Goal: Task Accomplishment & Management: Use online tool/utility

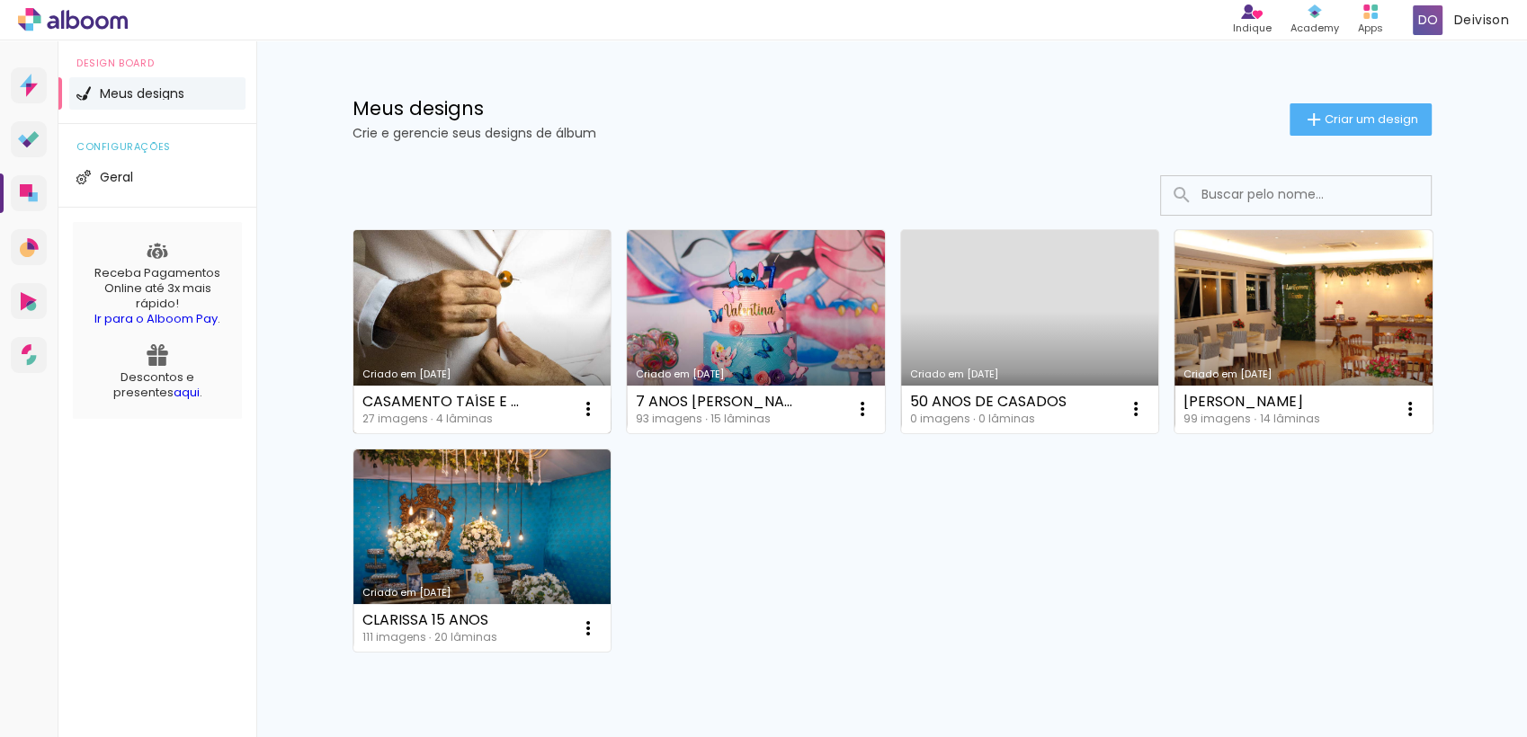
click at [527, 354] on link "Criado em [DATE]" at bounding box center [482, 331] width 258 height 203
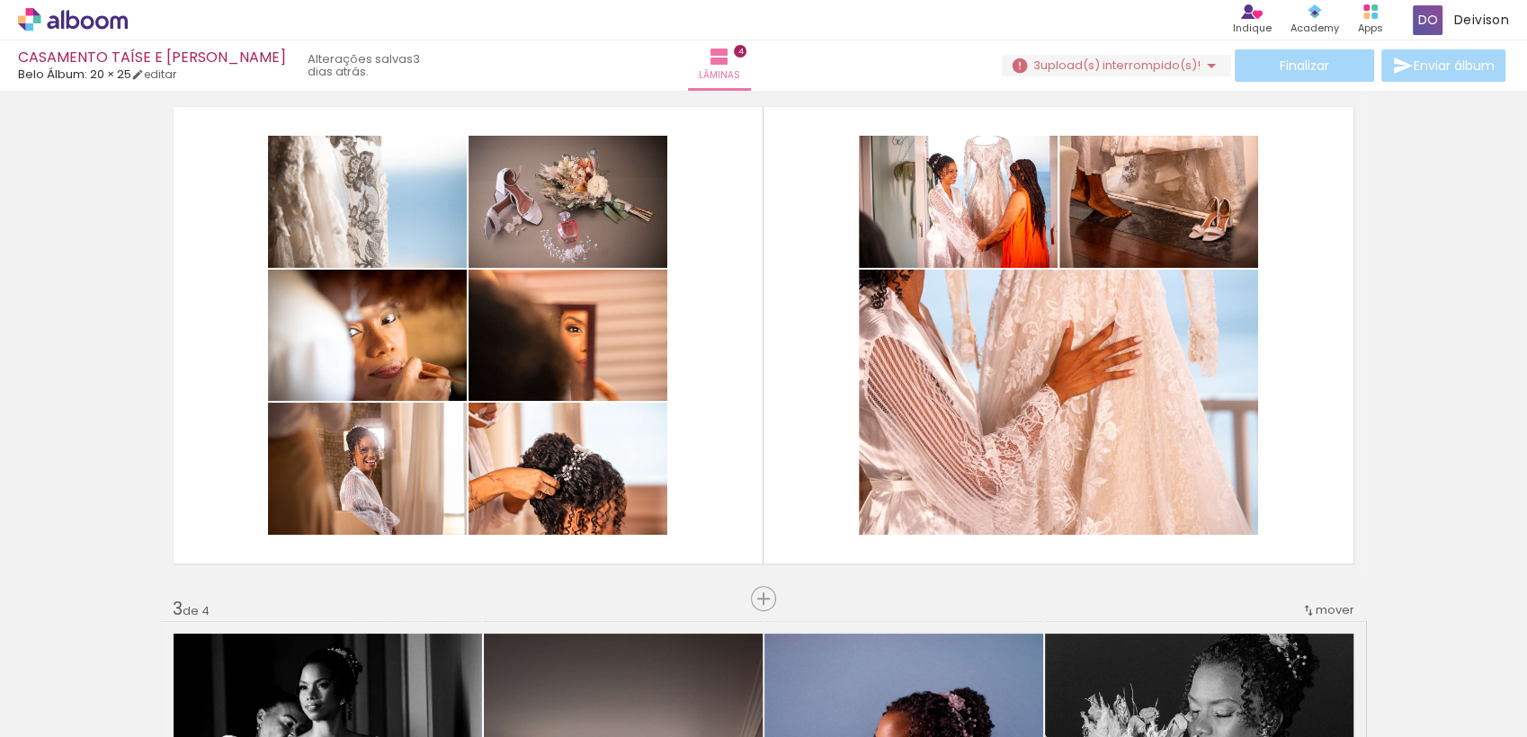
scroll to position [567, 0]
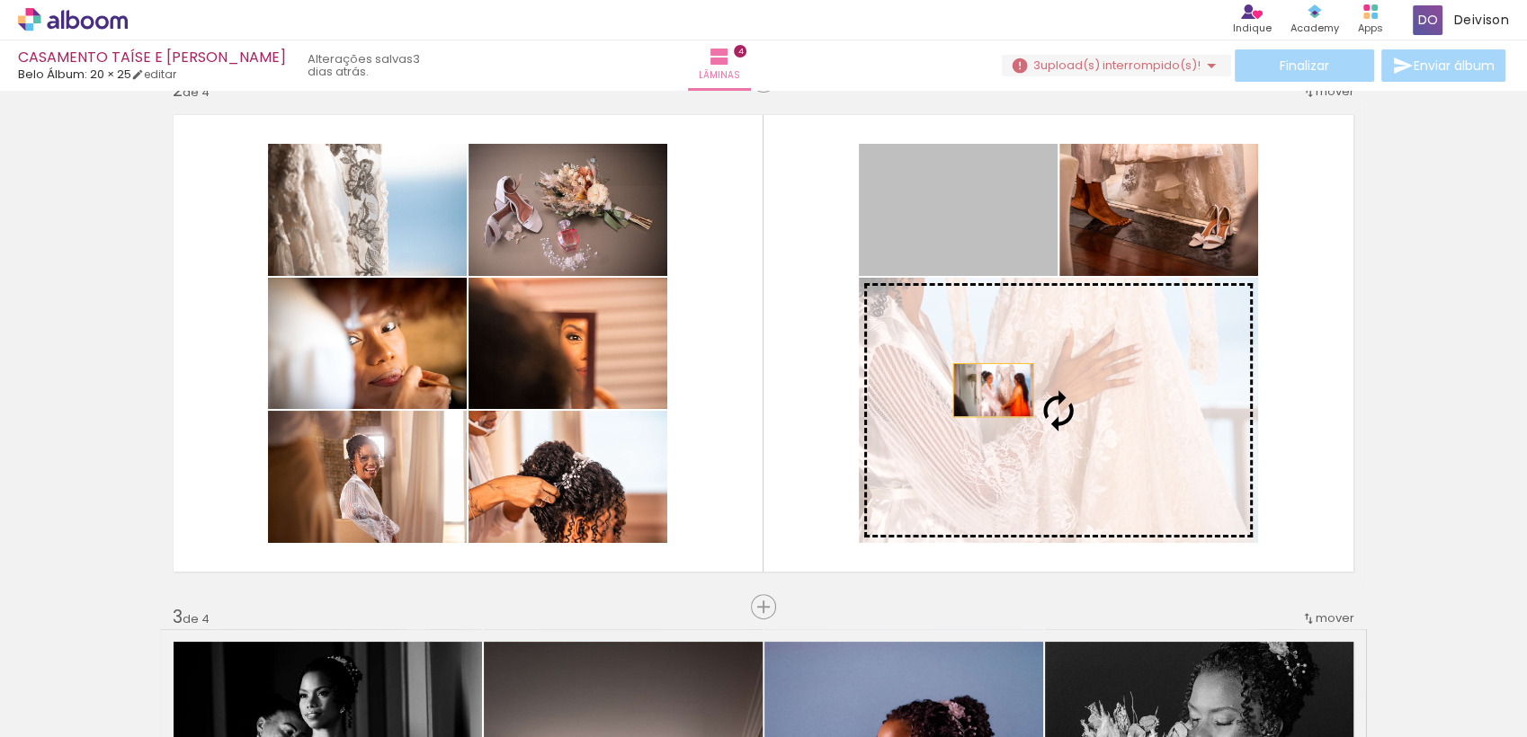
drag, startPoint x: 925, startPoint y: 234, endPoint x: 987, endPoint y: 394, distance: 171.7
click at [0, 0] on slot at bounding box center [0, 0] width 0 height 0
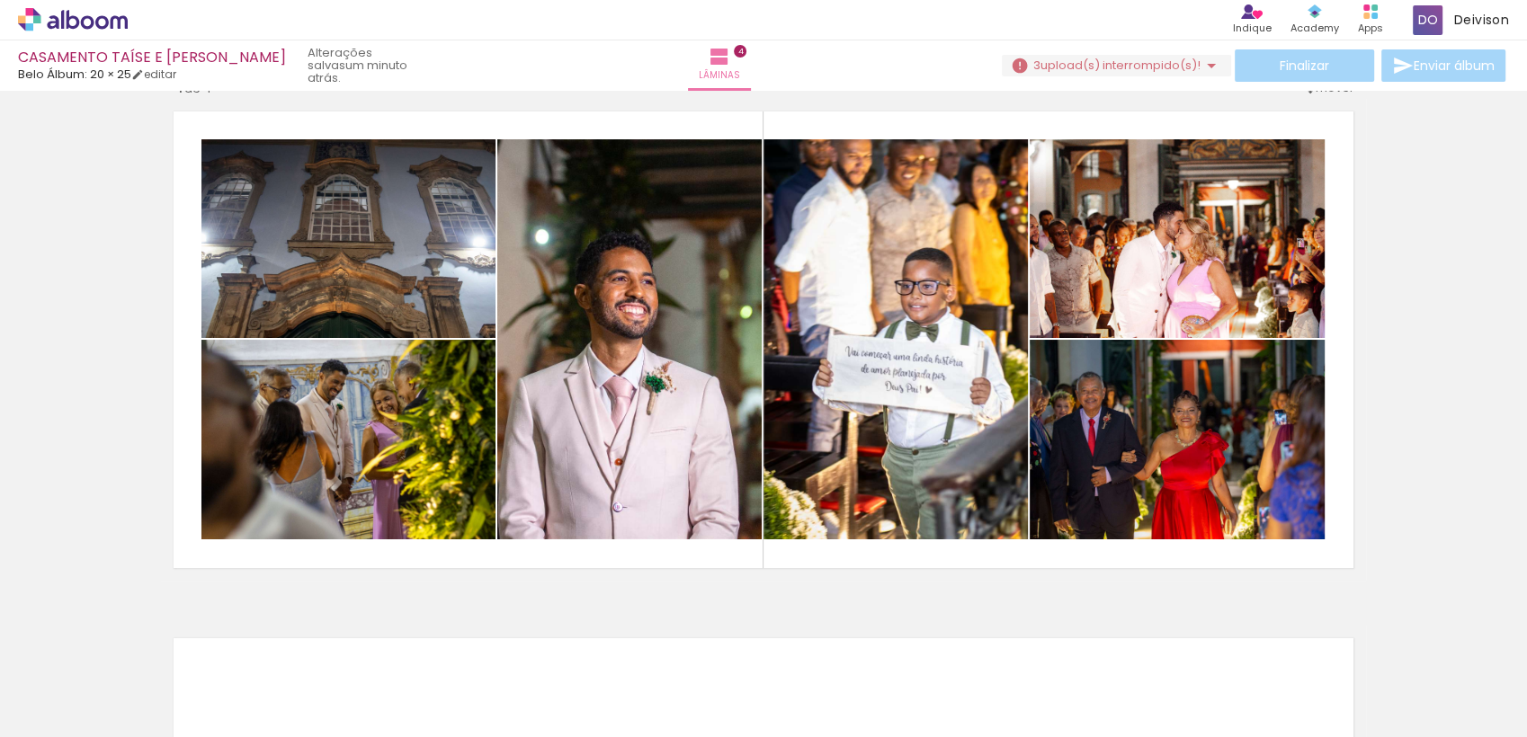
scroll to position [1628, 0]
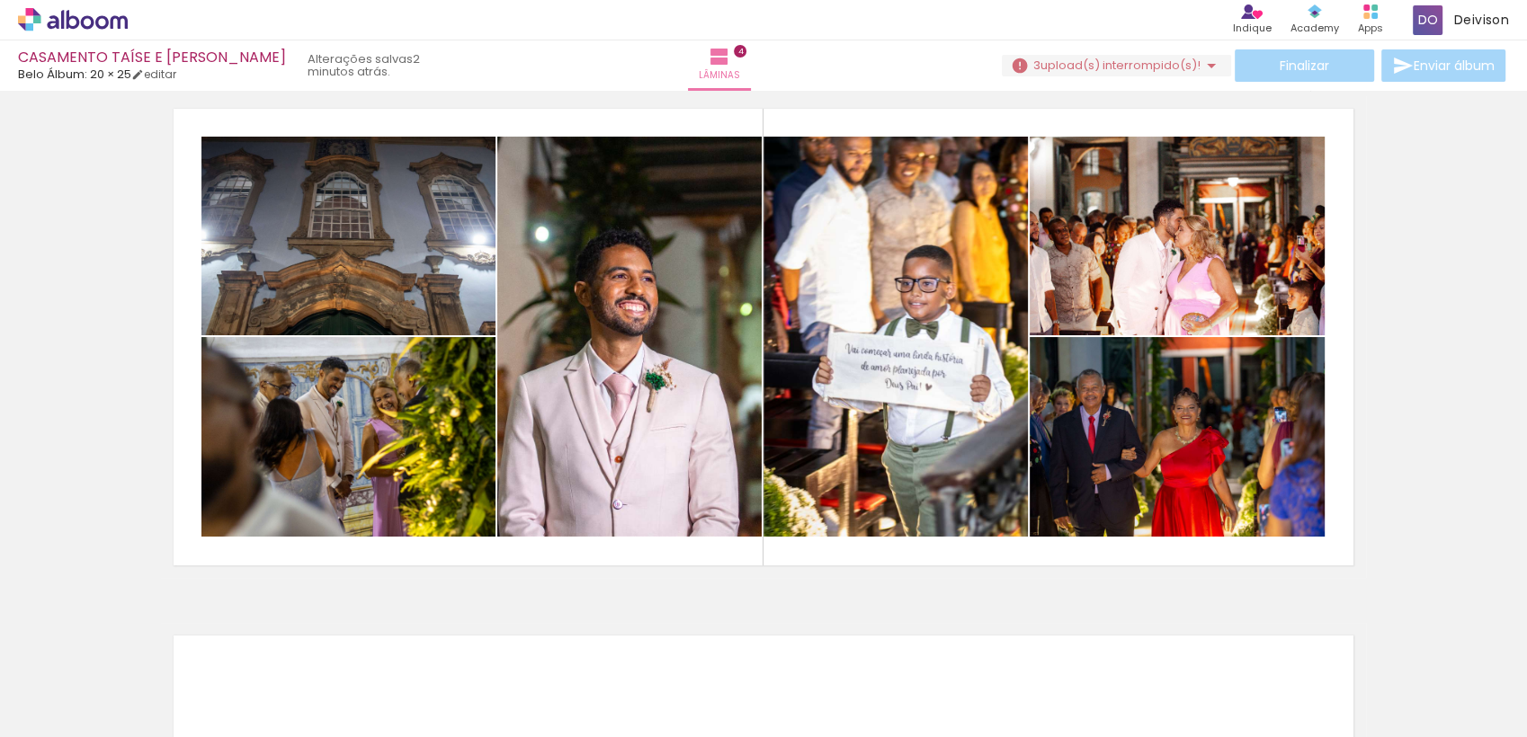
click at [44, 712] on span "Adicionar Fotos" at bounding box center [64, 713] width 54 height 20
click at [0, 0] on input "file" at bounding box center [0, 0] width 0 height 0
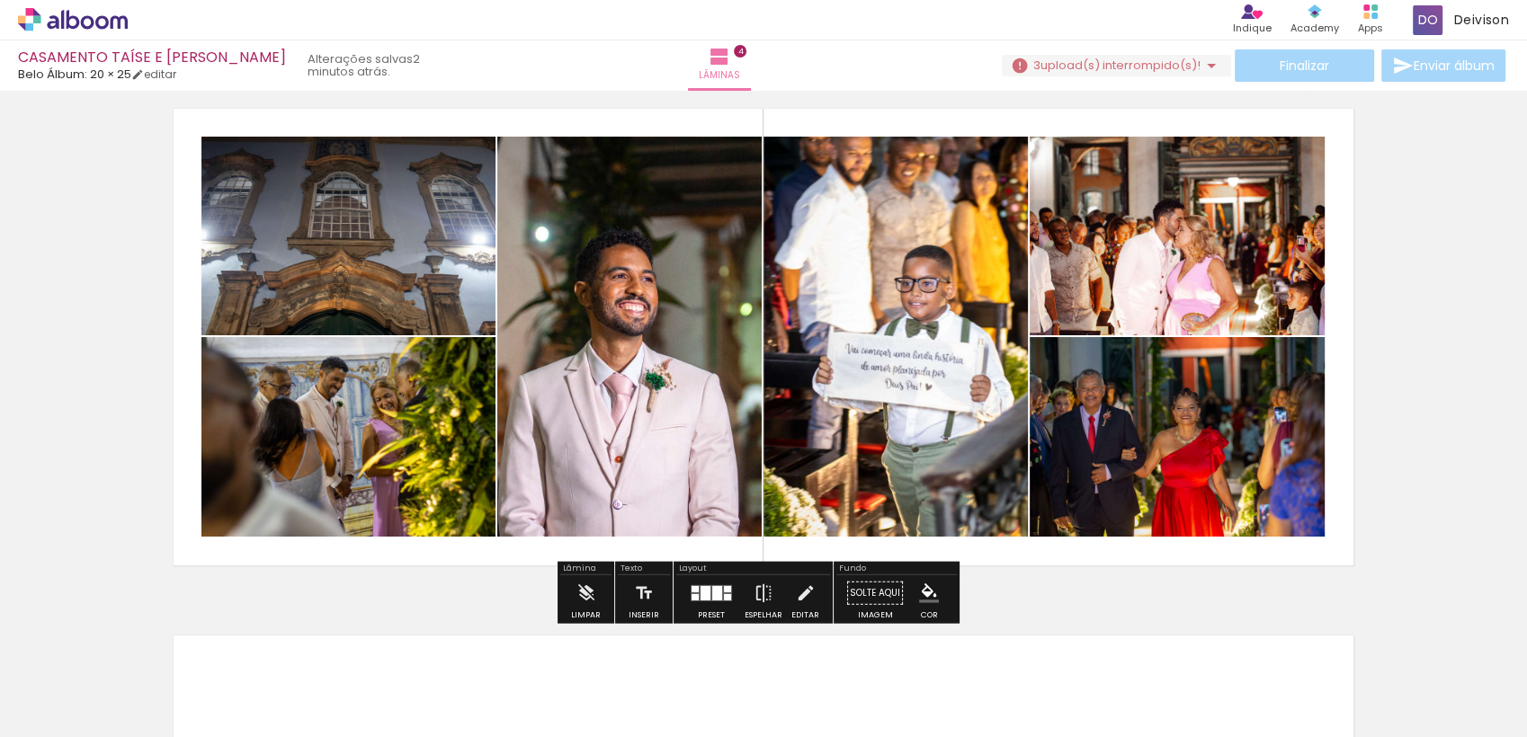
click at [82, 684] on input "Todas as fotos" at bounding box center [50, 682] width 68 height 15
click at [0, 0] on slot "Não utilizadas" at bounding box center [0, 0] width 0 height 0
type input "Não utilizadas"
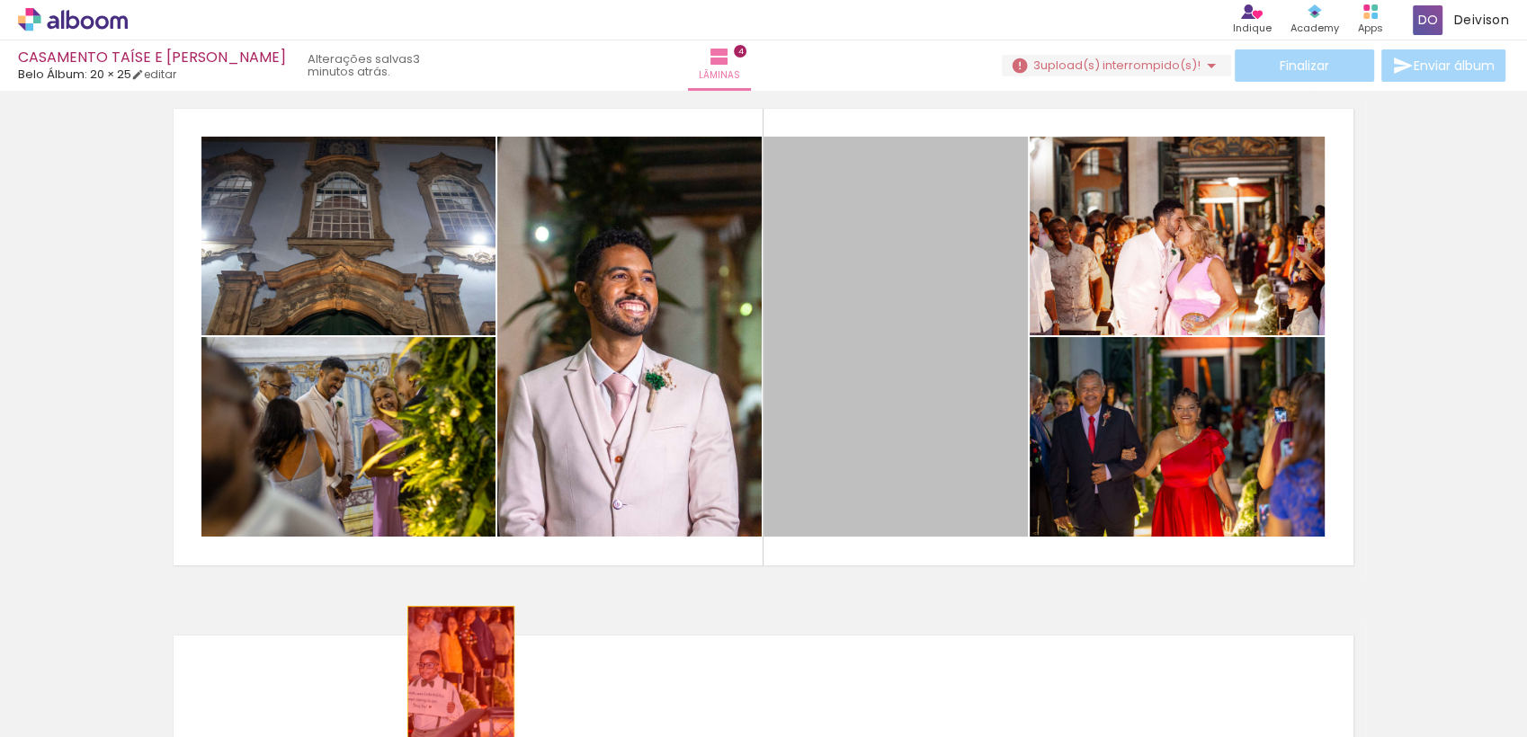
drag, startPoint x: 870, startPoint y: 344, endPoint x: 432, endPoint y: 693, distance: 560.0
click at [448, 687] on quentale-workspace at bounding box center [763, 368] width 1527 height 737
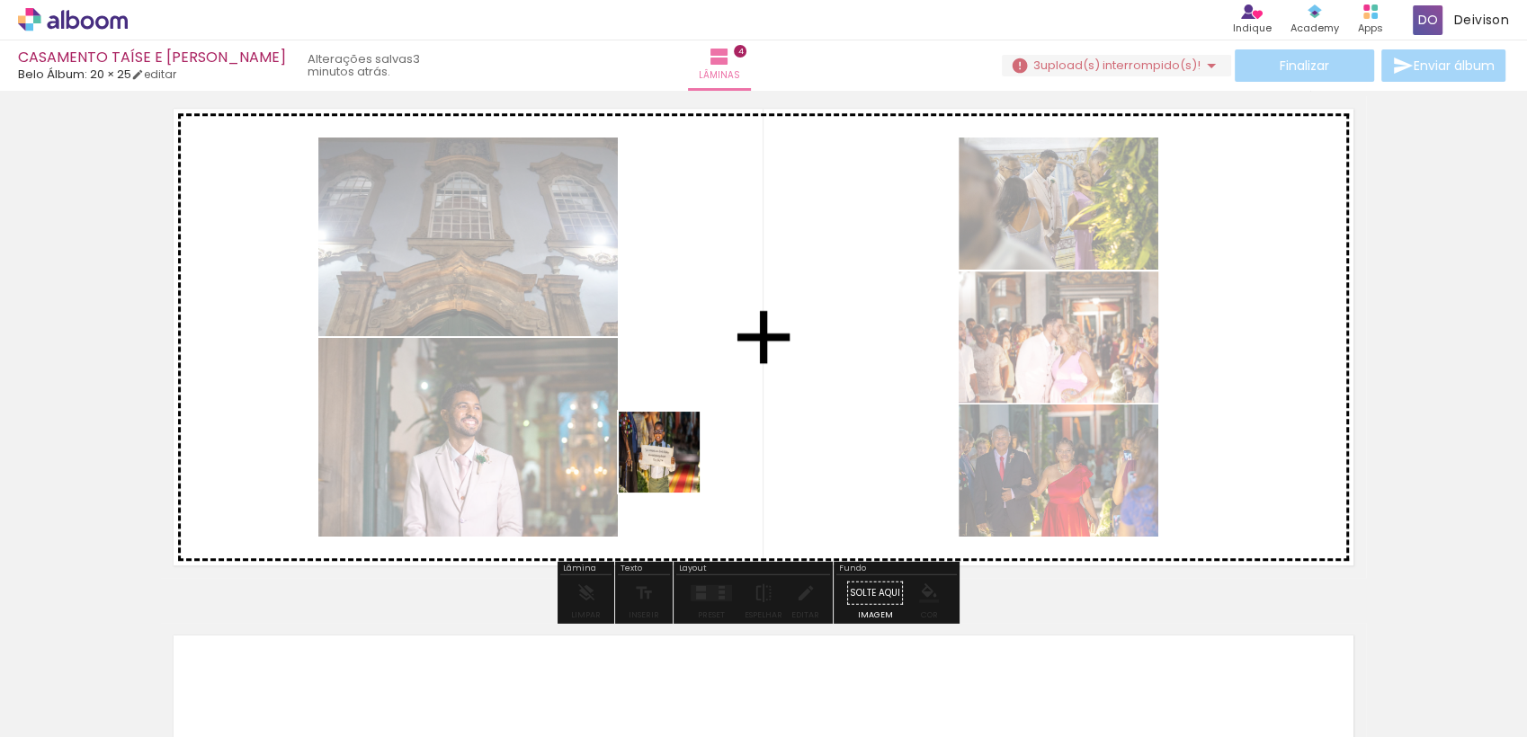
drag, startPoint x: 279, startPoint y: 689, endPoint x: 814, endPoint y: 408, distance: 604.2
click at [814, 408] on quentale-workspace at bounding box center [763, 368] width 1527 height 737
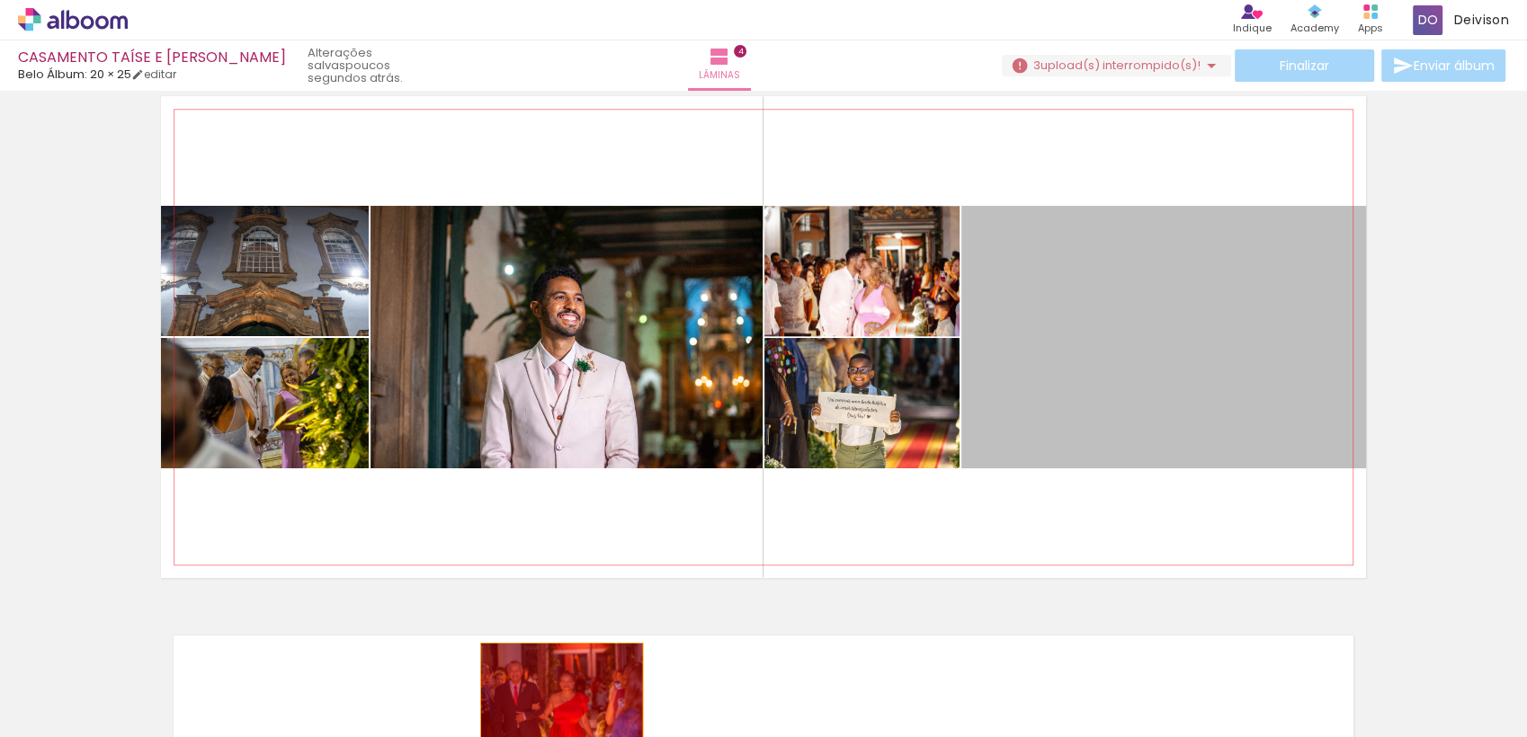
drag, startPoint x: 1070, startPoint y: 370, endPoint x: 554, endPoint y: 695, distance: 610.3
click at [554, 695] on quentale-workspace at bounding box center [763, 368] width 1527 height 737
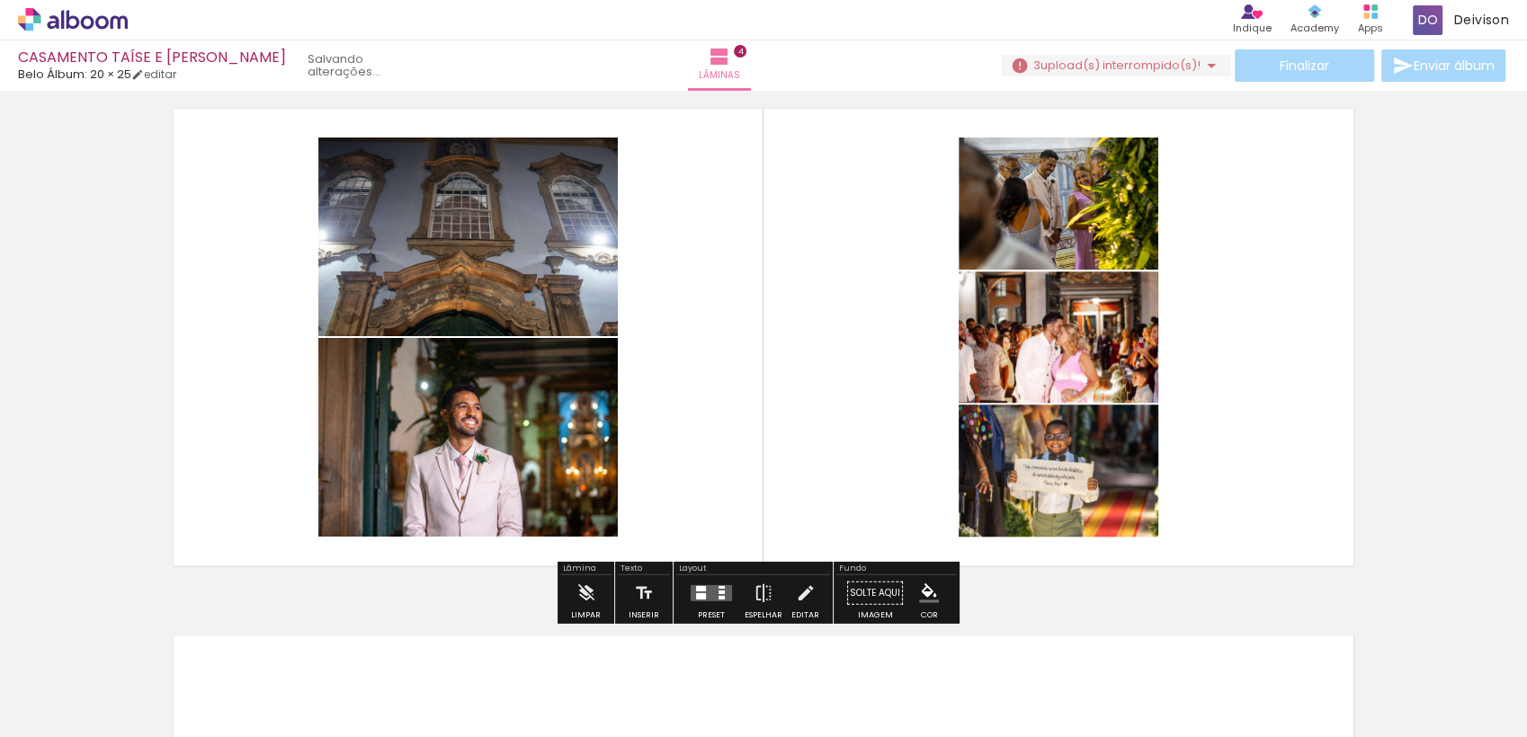
click at [50, 718] on span "Adicionar Fotos" at bounding box center [64, 728] width 54 height 20
click at [0, 0] on input "file" at bounding box center [0, 0] width 0 height 0
click at [705, 599] on quentale-layouter at bounding box center [711, 593] width 41 height 16
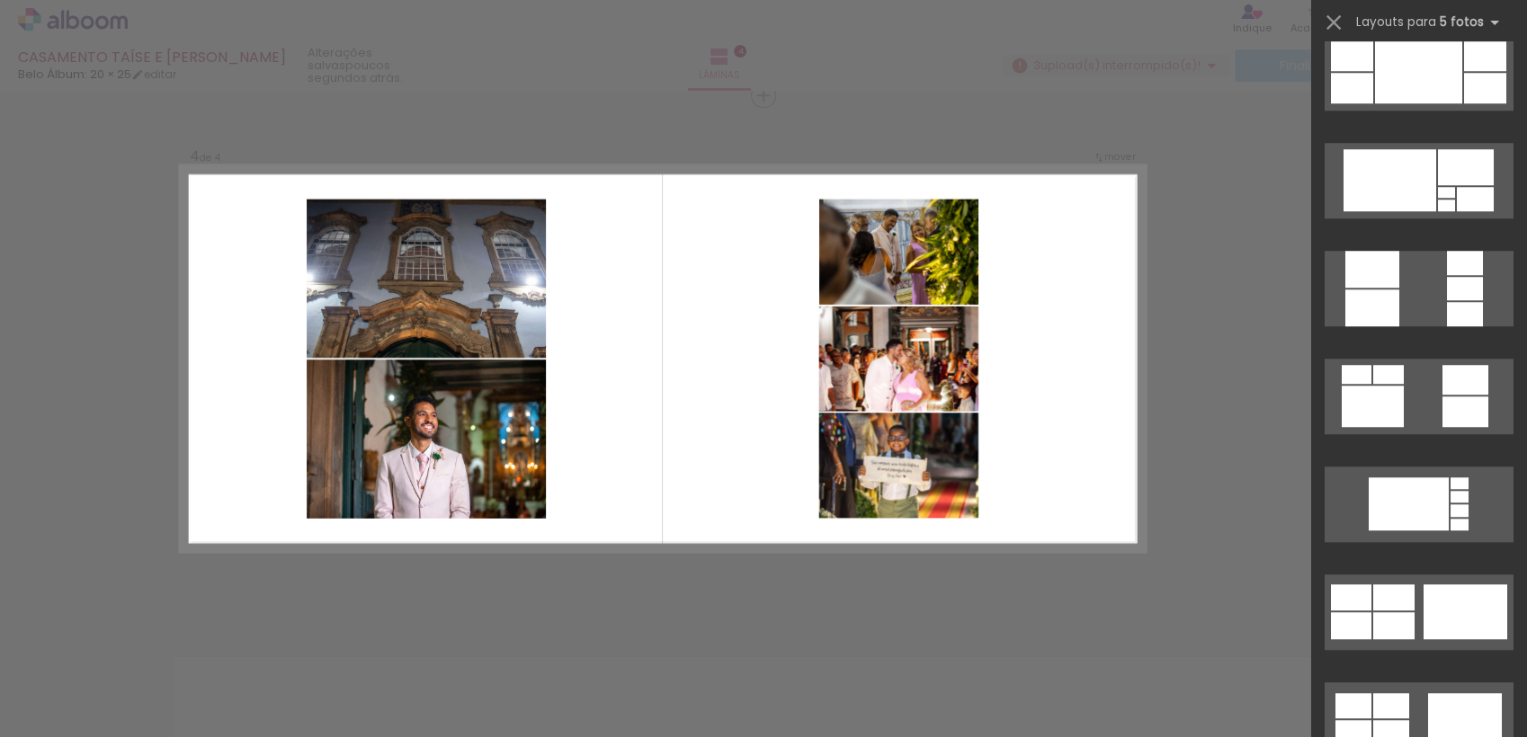
scroll to position [1440, 0]
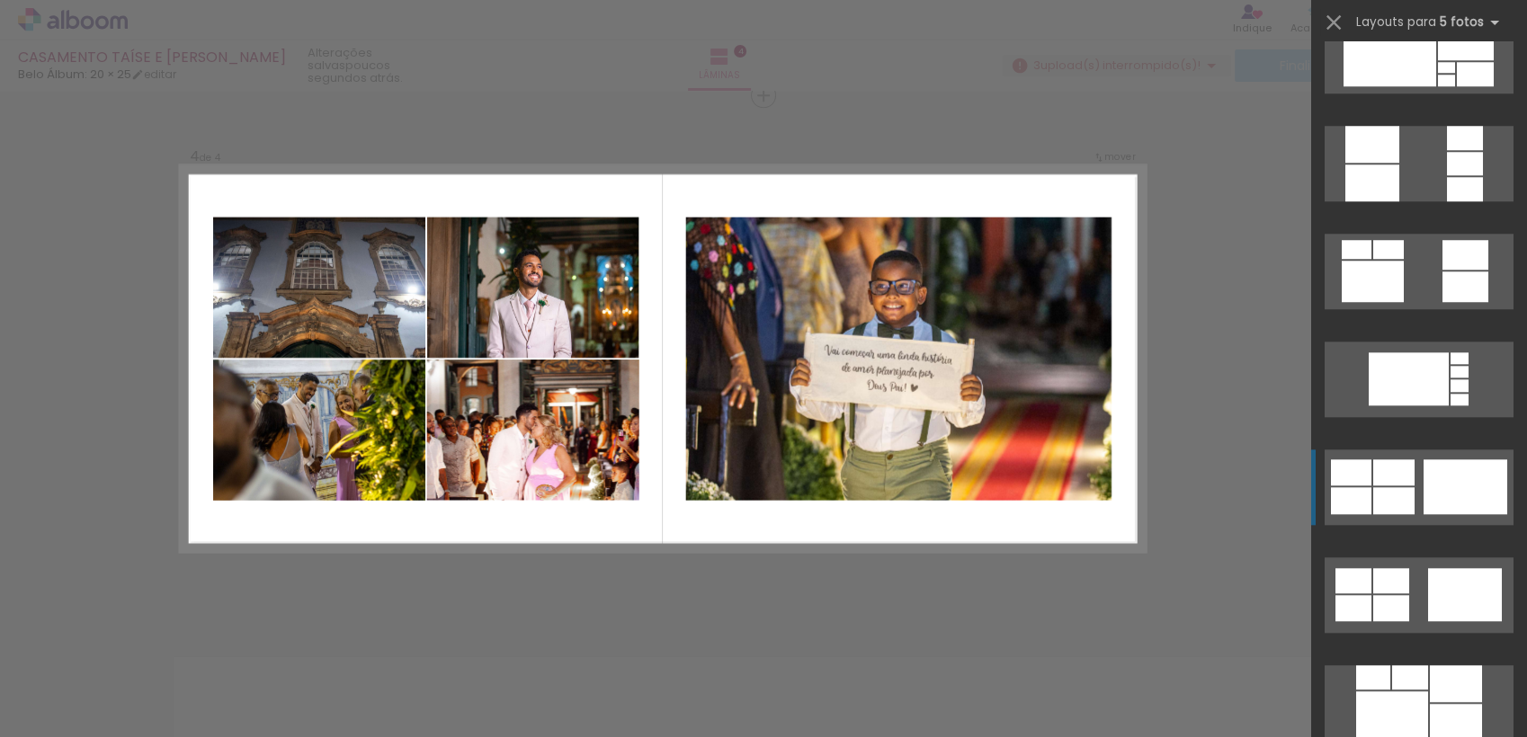
click at [1431, 505] on div at bounding box center [1466, 487] width 84 height 55
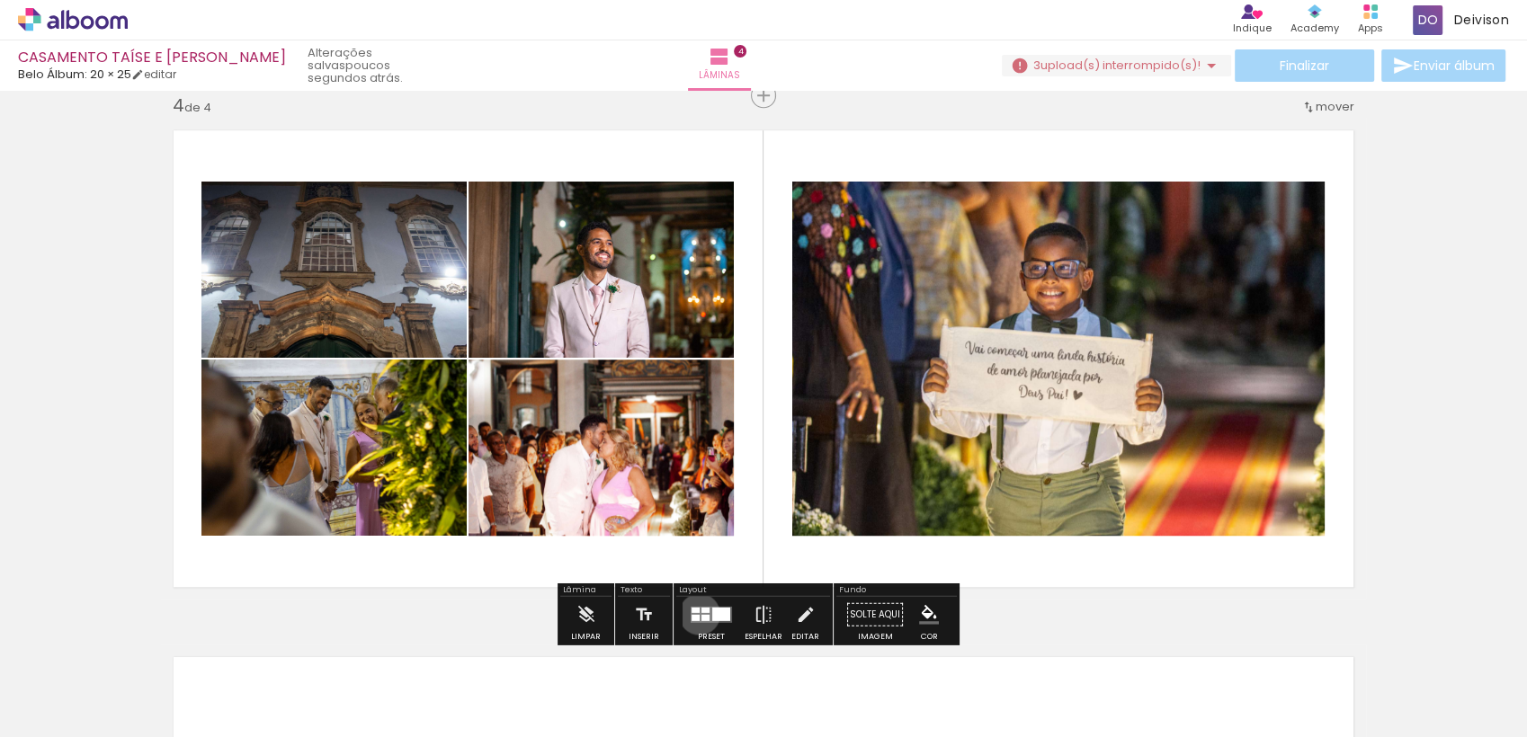
click at [695, 613] on quentale-layouter at bounding box center [711, 615] width 41 height 16
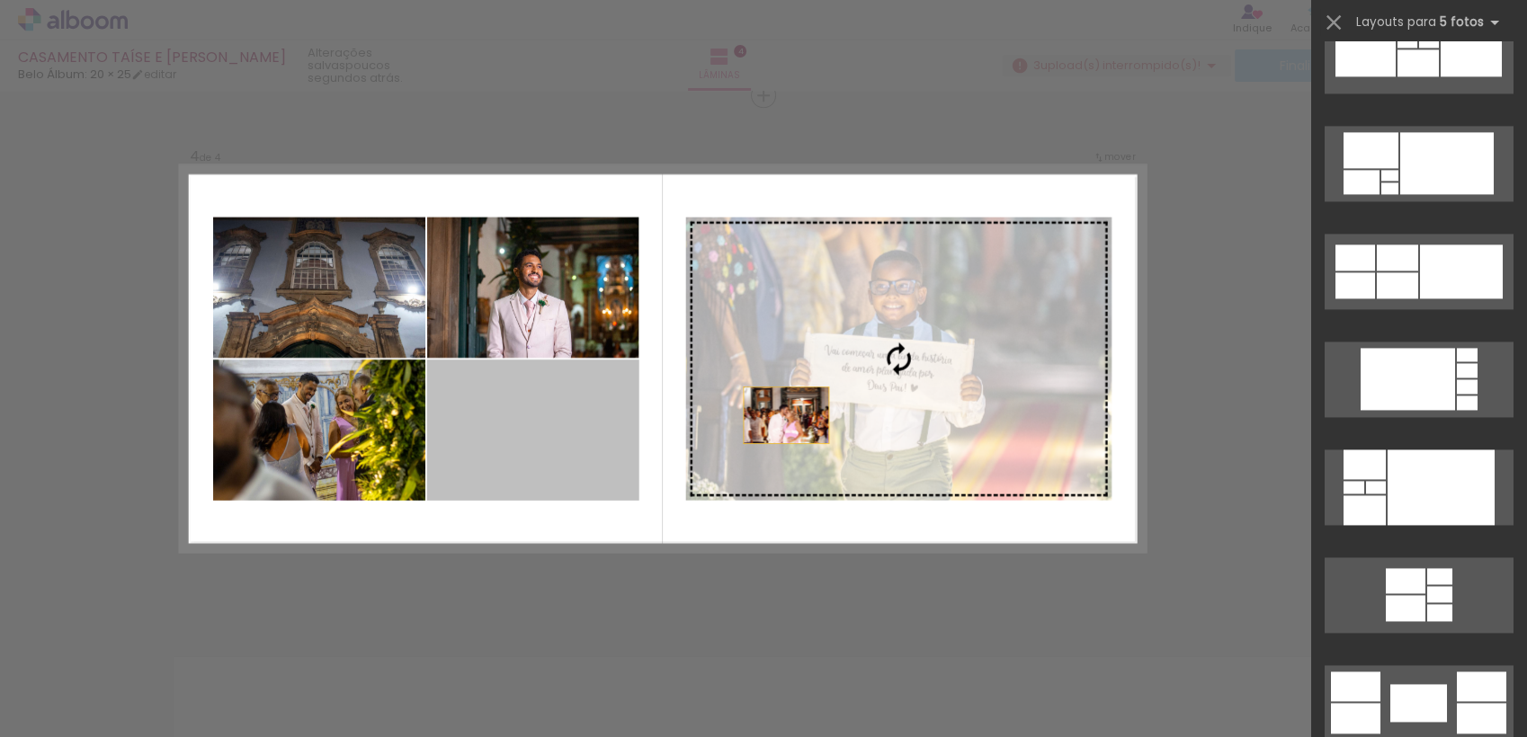
scroll to position [1835, 0]
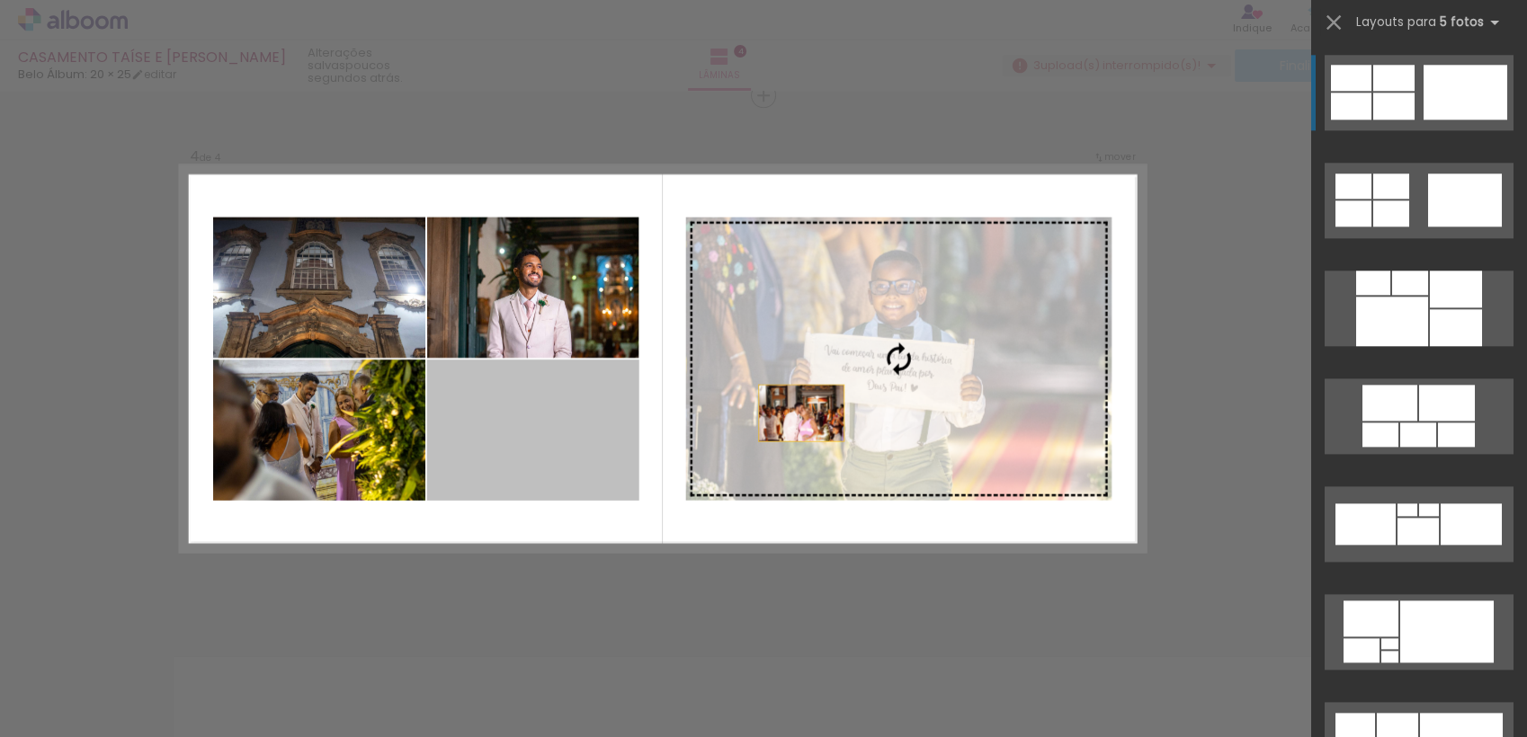
drag, startPoint x: 561, startPoint y: 464, endPoint x: 881, endPoint y: 406, distance: 325.3
click at [0, 0] on slot at bounding box center [0, 0] width 0 height 0
drag, startPoint x: 550, startPoint y: 457, endPoint x: 922, endPoint y: 363, distance: 383.0
click at [0, 0] on slot at bounding box center [0, 0] width 0 height 0
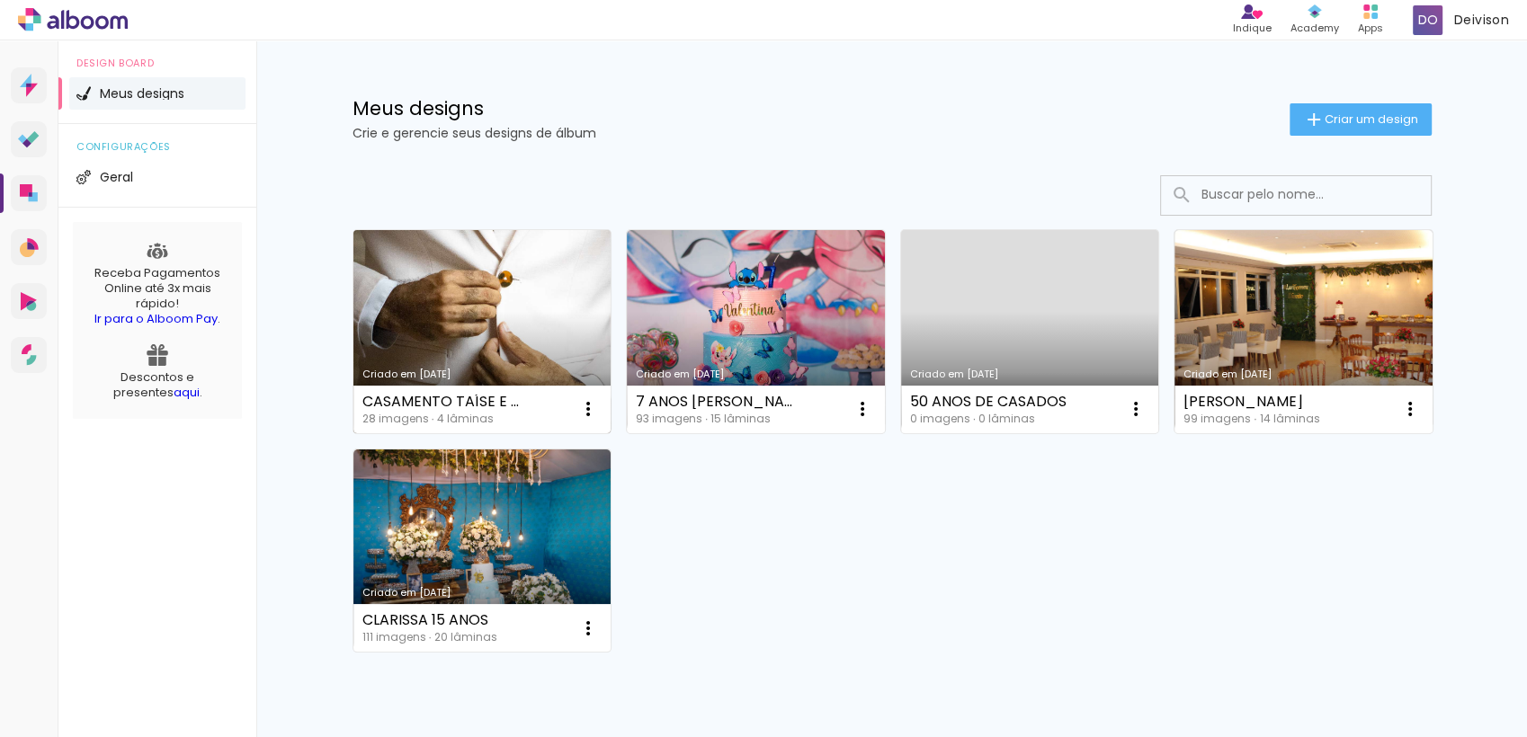
click at [530, 361] on link "Criado em [DATE]" at bounding box center [482, 331] width 258 height 203
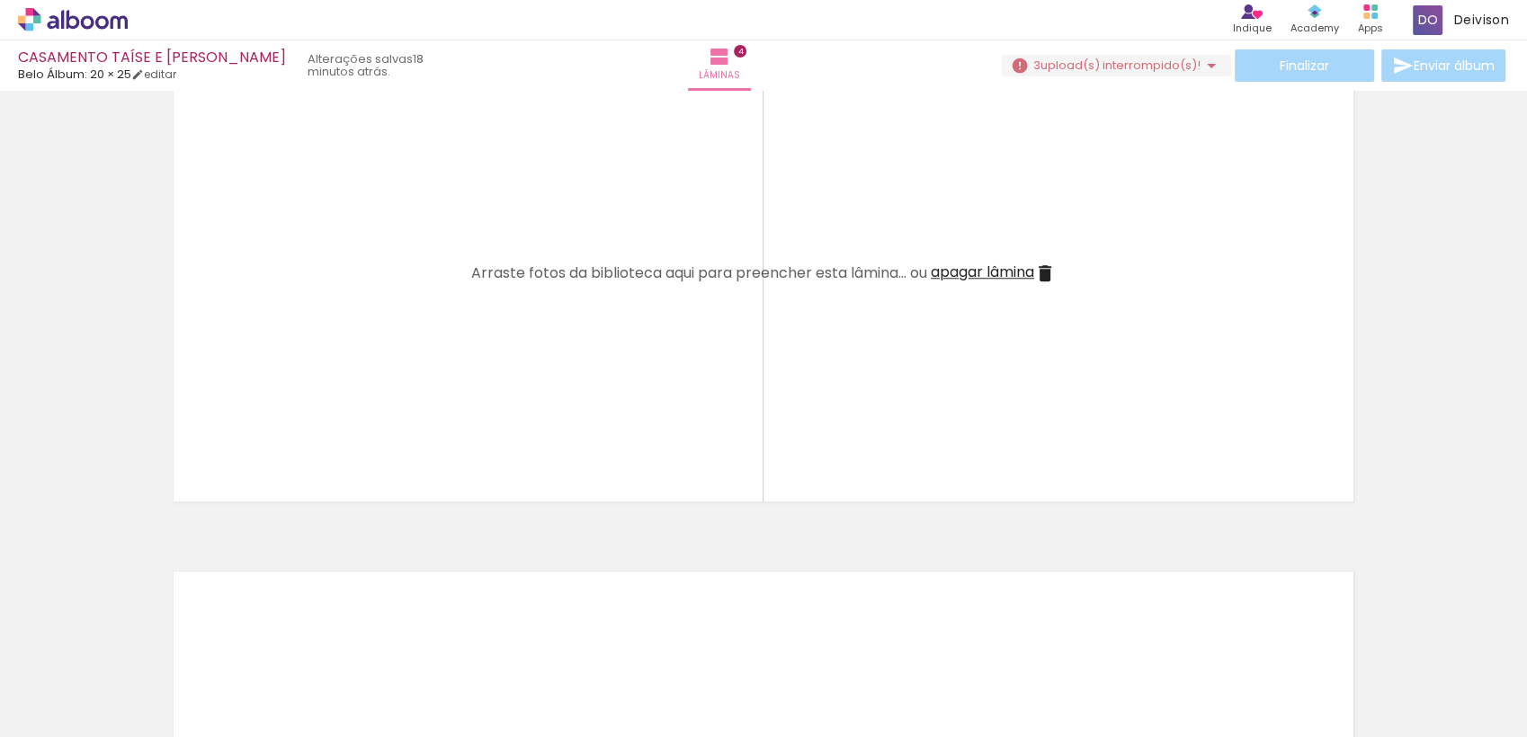
scroll to position [1684, 0]
click at [63, 676] on input "Todas as fotos" at bounding box center [50, 682] width 68 height 15
click at [0, 0] on slot "Não utilizadas" at bounding box center [0, 0] width 0 height 0
type input "Não utilizadas"
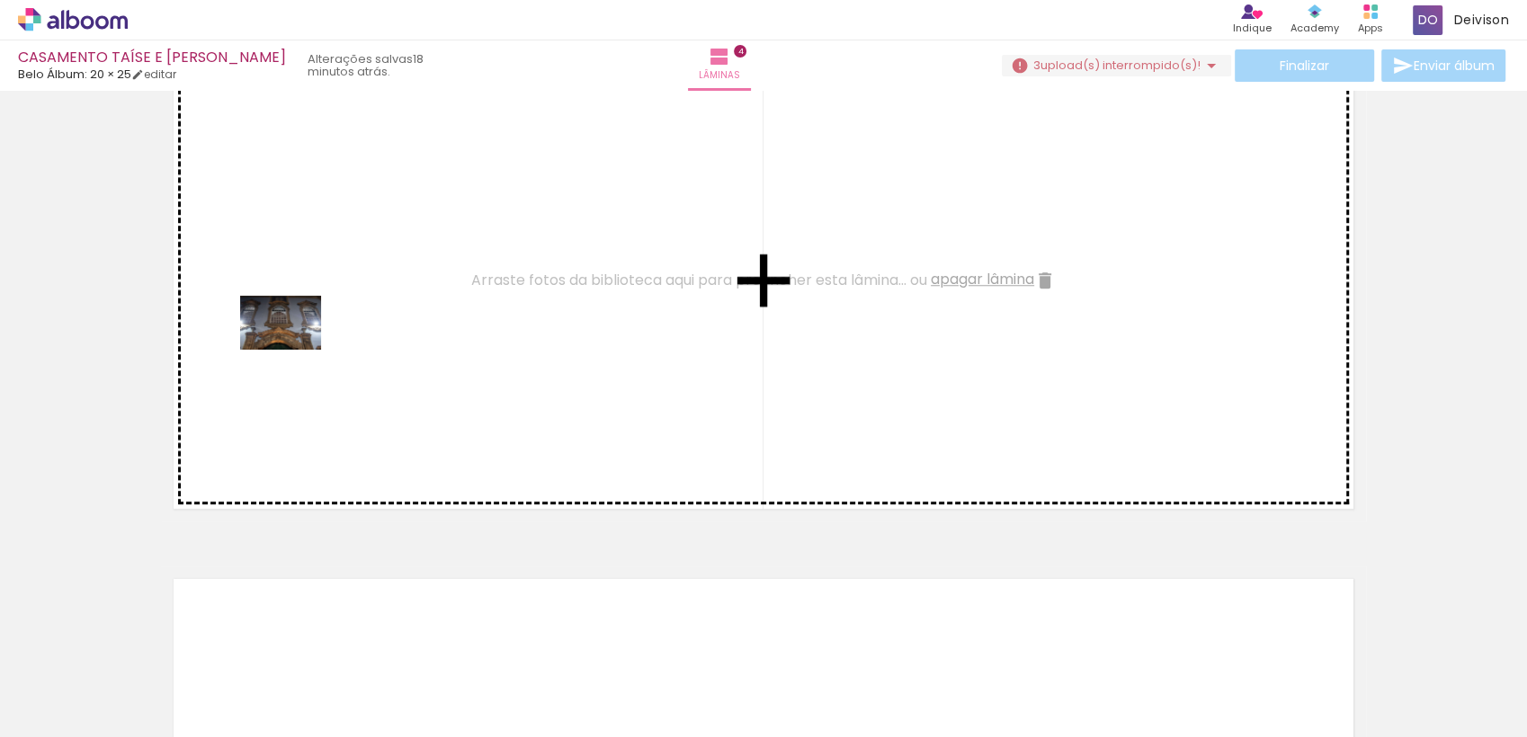
drag, startPoint x: 176, startPoint y: 681, endPoint x: 294, endPoint y: 350, distance: 351.3
click at [294, 350] on quentale-workspace at bounding box center [763, 368] width 1527 height 737
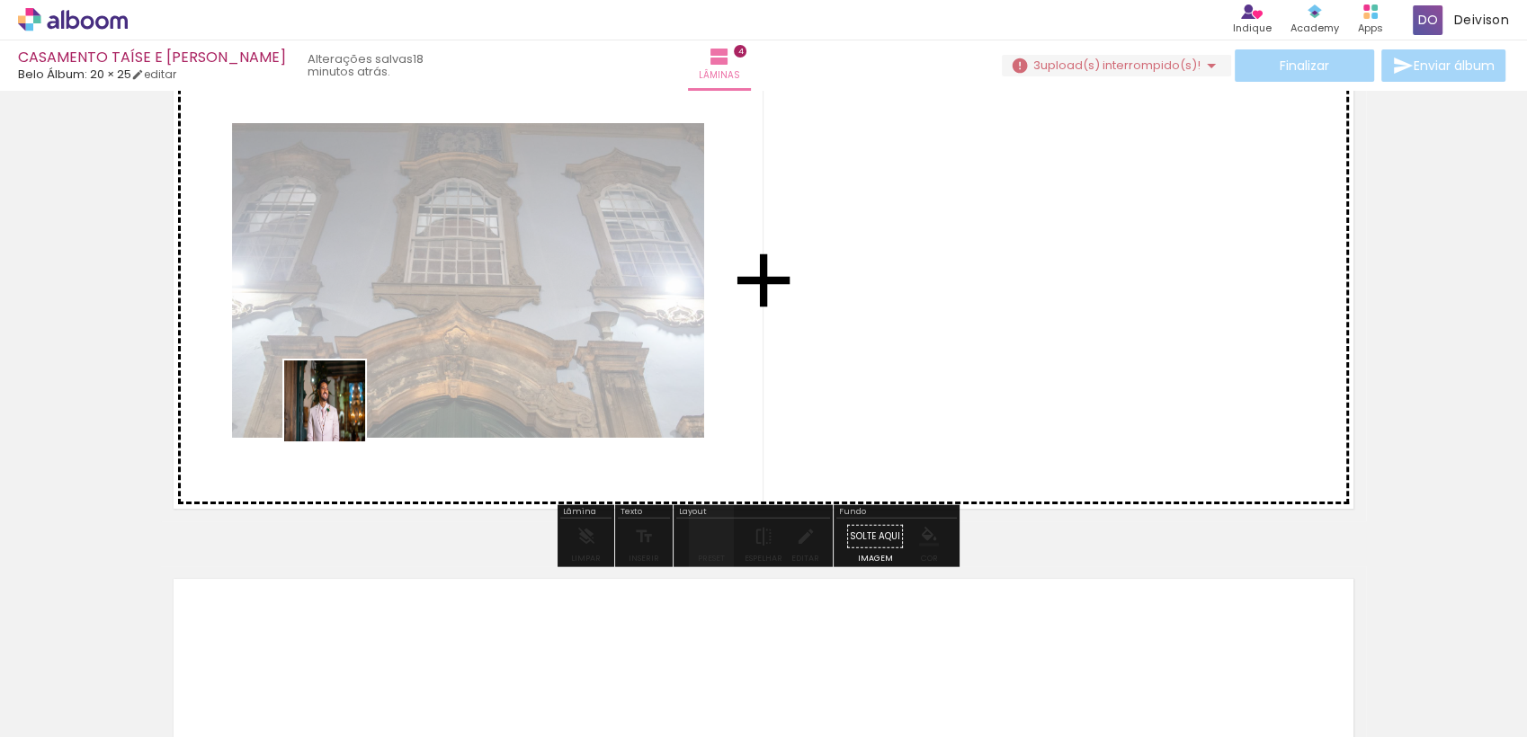
drag, startPoint x: 190, startPoint y: 681, endPoint x: 347, endPoint y: 399, distance: 322.5
click at [347, 399] on quentale-workspace at bounding box center [763, 368] width 1527 height 737
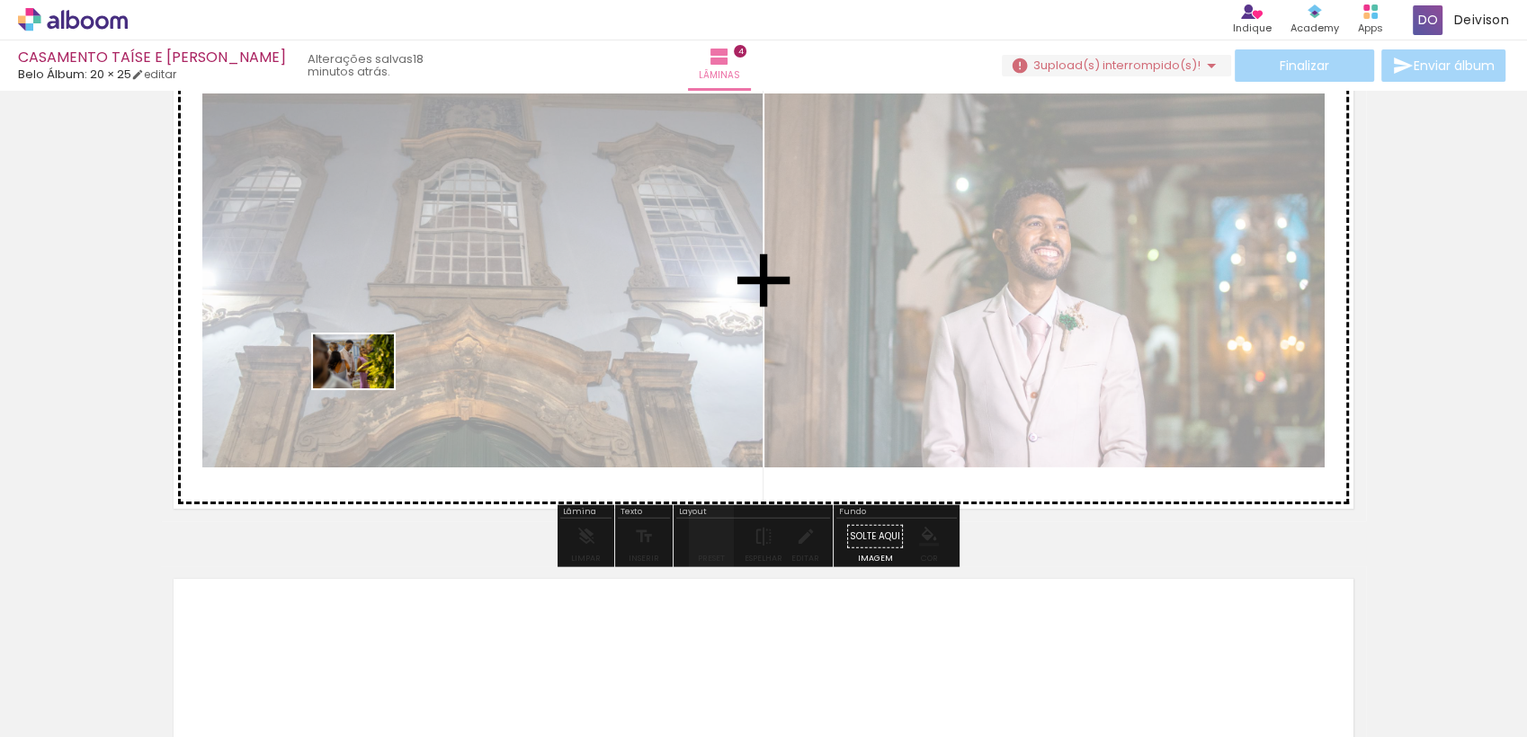
drag, startPoint x: 196, startPoint y: 689, endPoint x: 367, endPoint y: 386, distance: 347.9
click at [367, 386] on quentale-workspace at bounding box center [763, 368] width 1527 height 737
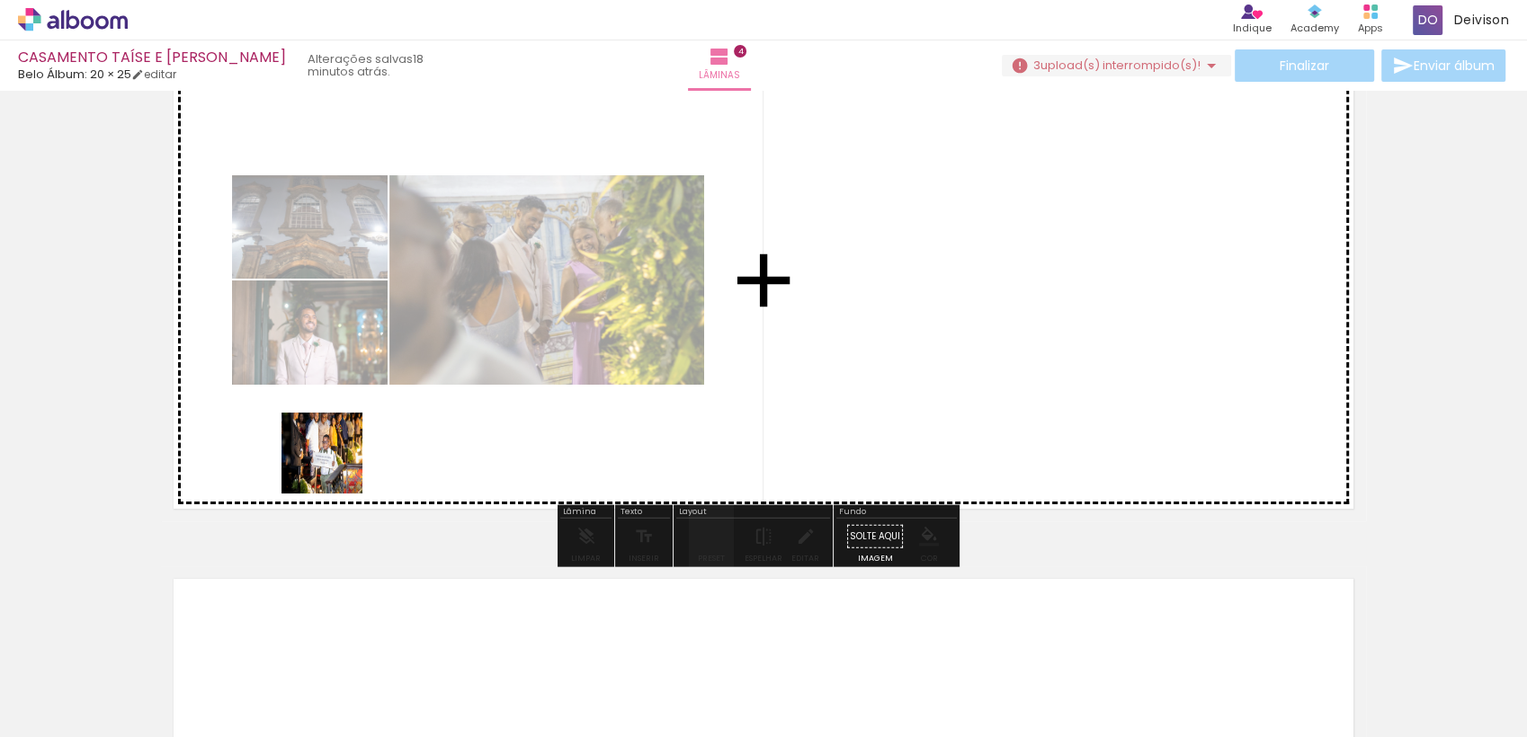
drag, startPoint x: 186, startPoint y: 687, endPoint x: 360, endPoint y: 445, distance: 297.7
click at [360, 445] on quentale-workspace at bounding box center [763, 368] width 1527 height 737
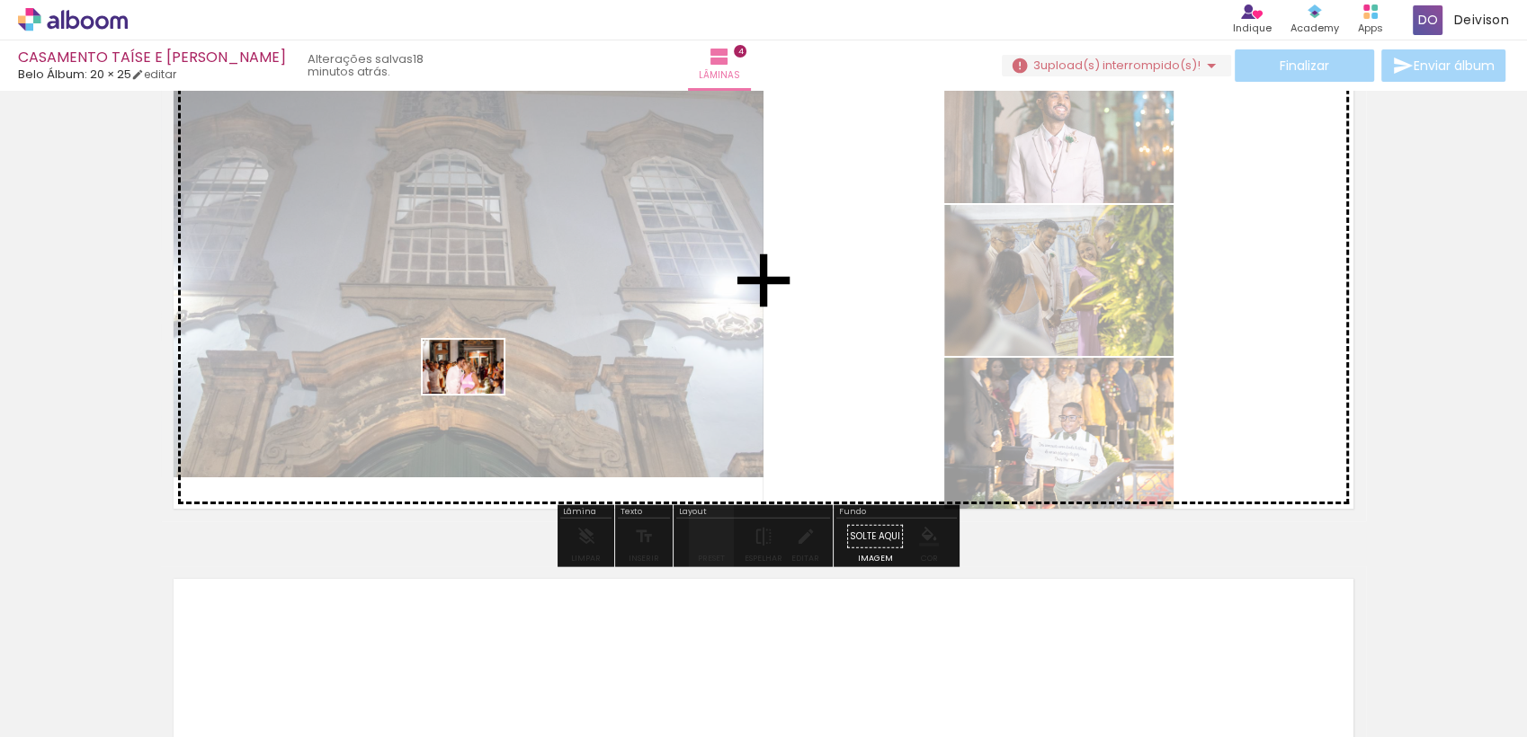
drag, startPoint x: 206, startPoint y: 692, endPoint x: 477, endPoint y: 394, distance: 403.0
click at [477, 394] on quentale-workspace at bounding box center [763, 368] width 1527 height 737
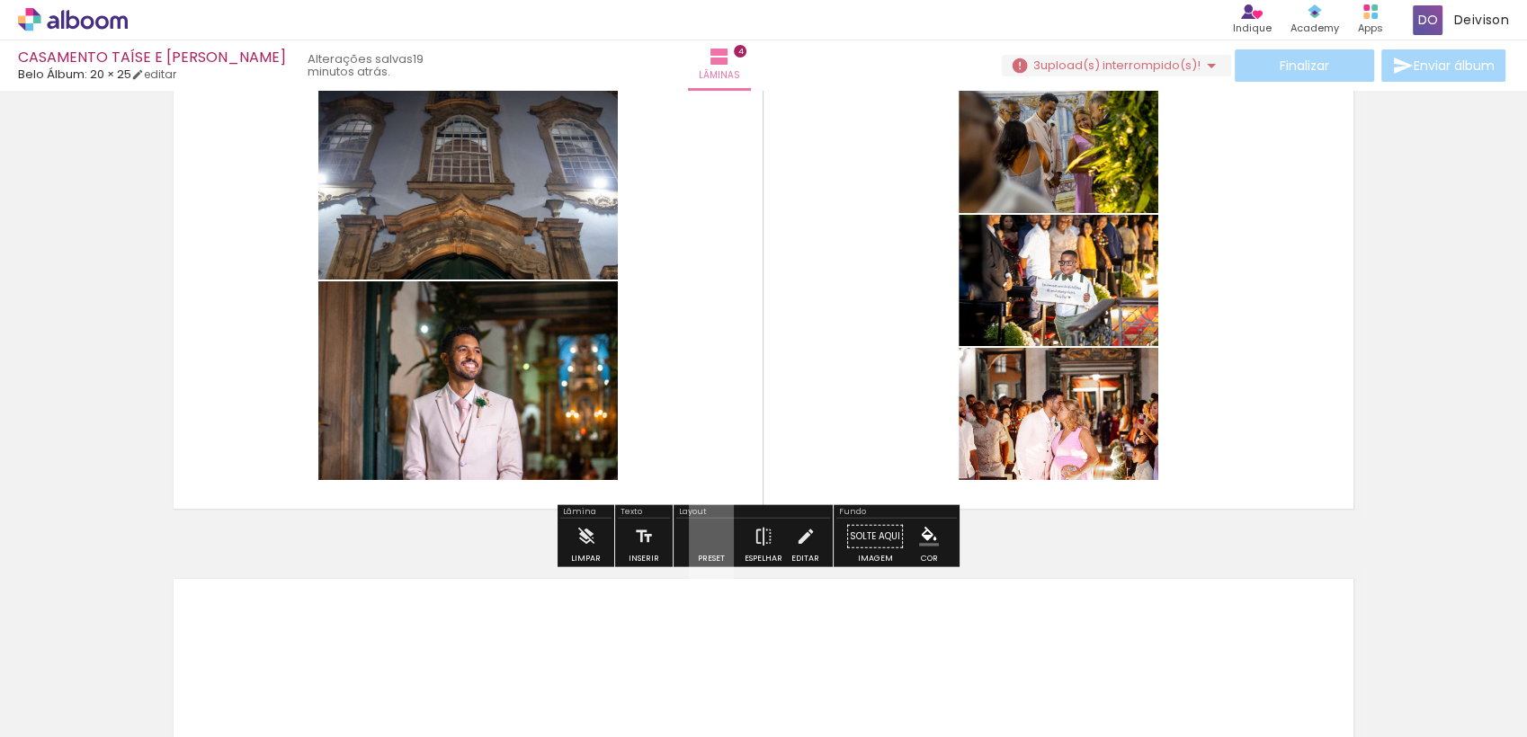
click at [805, 236] on quentale-layouter at bounding box center [763, 281] width 1205 height 482
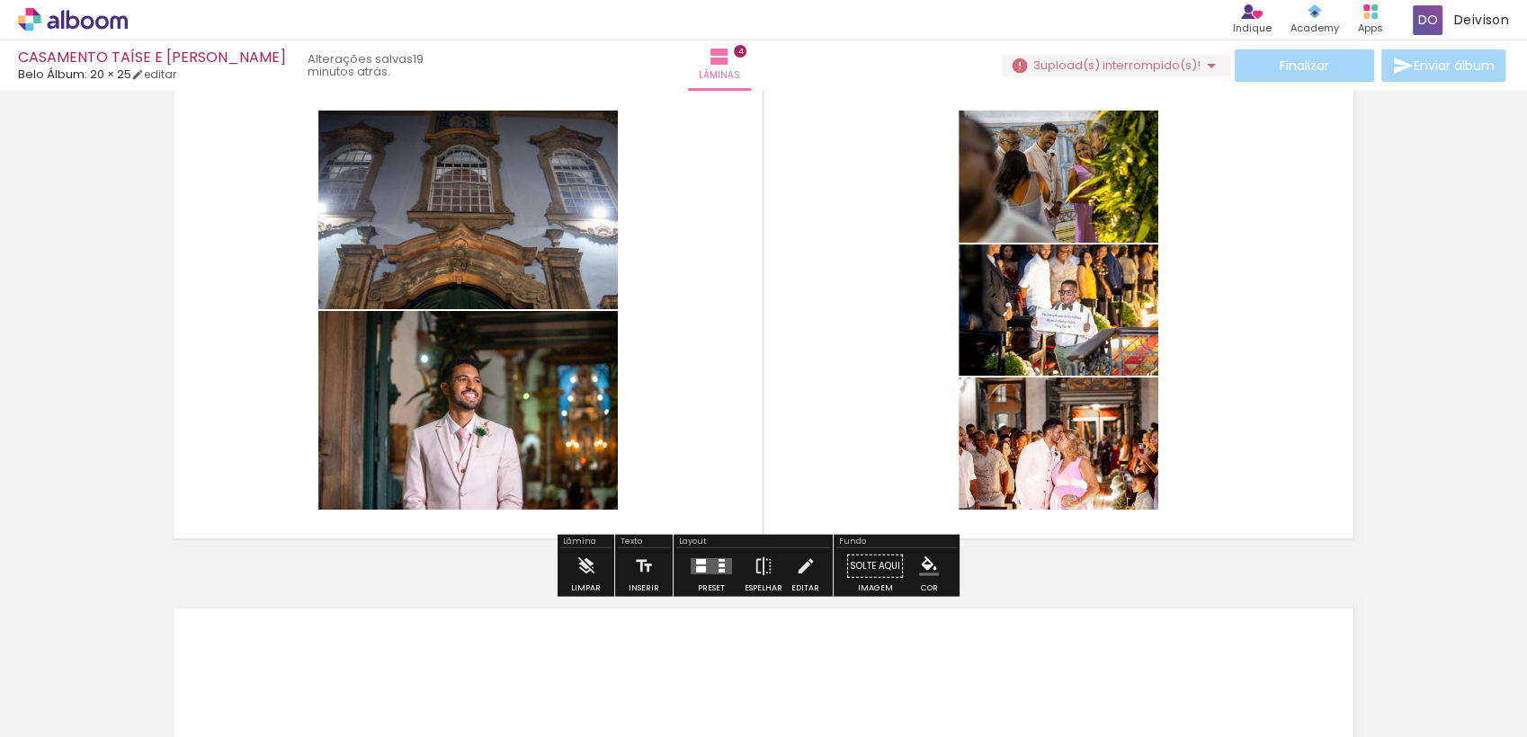
scroll to position [1669, 0]
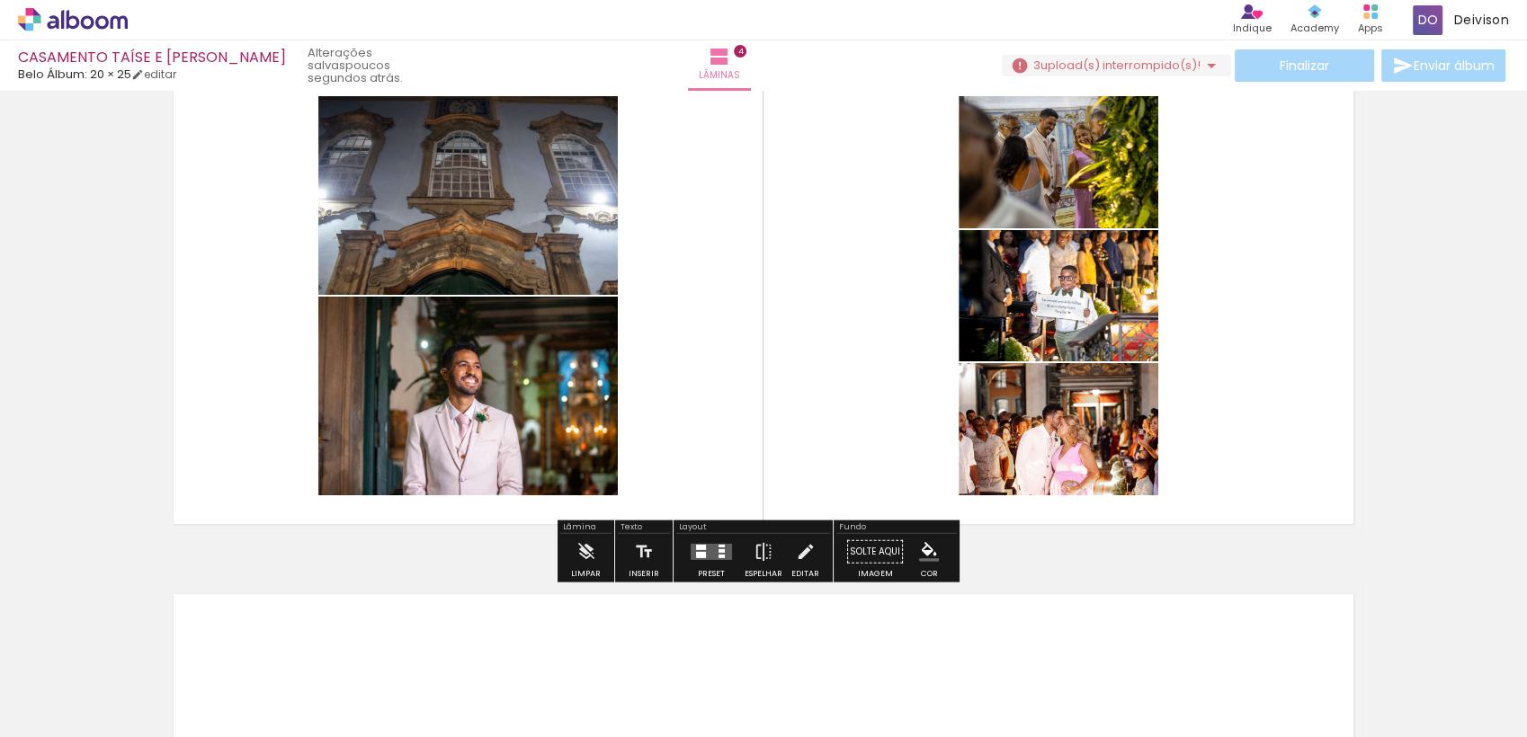
click at [720, 551] on quentale-layouter at bounding box center [711, 552] width 41 height 16
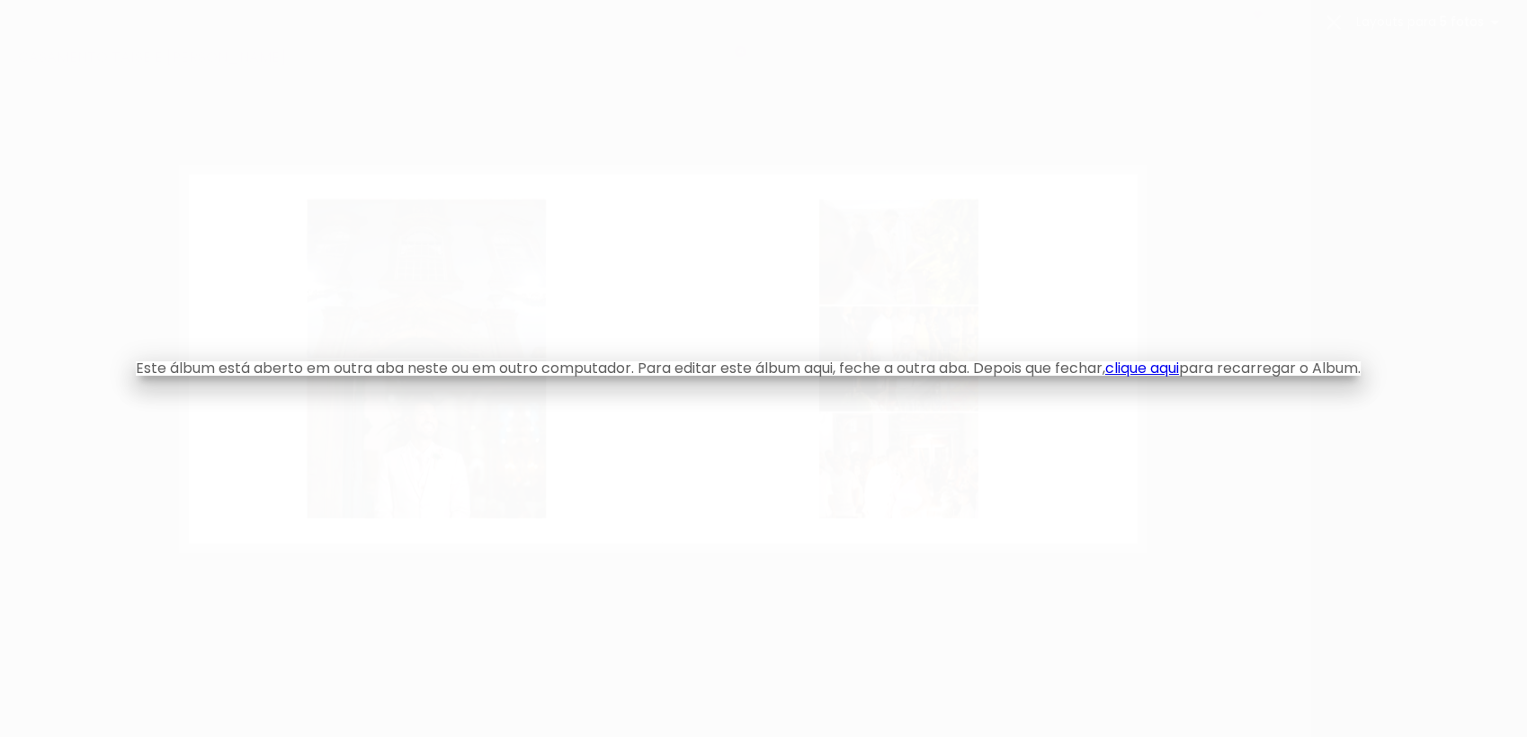
scroll to position [0, 0]
click at [1021, 508] on iron-overlay-backdrop at bounding box center [763, 368] width 1527 height 737
click at [1151, 371] on link "clique aqui" at bounding box center [1142, 368] width 74 height 21
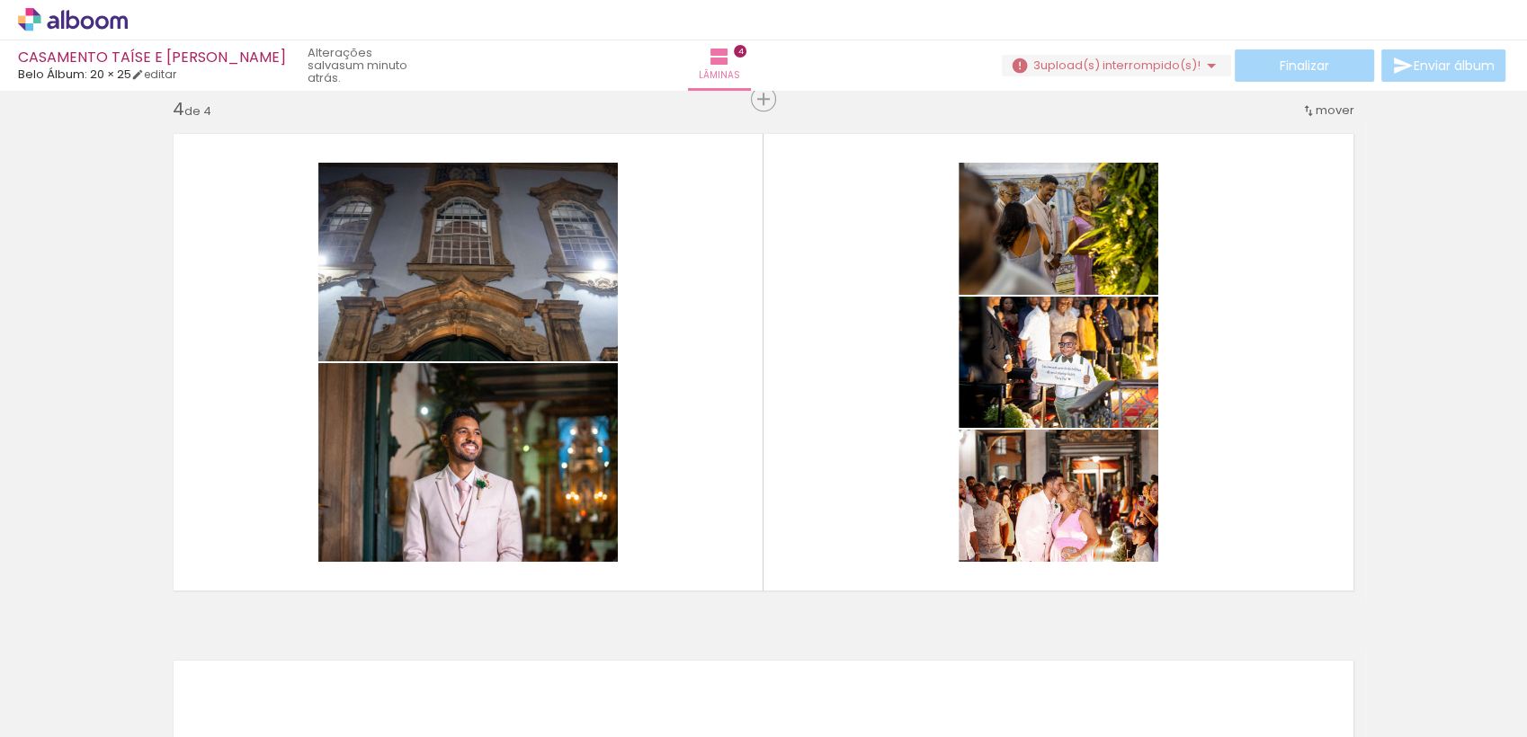
scroll to position [1591, 0]
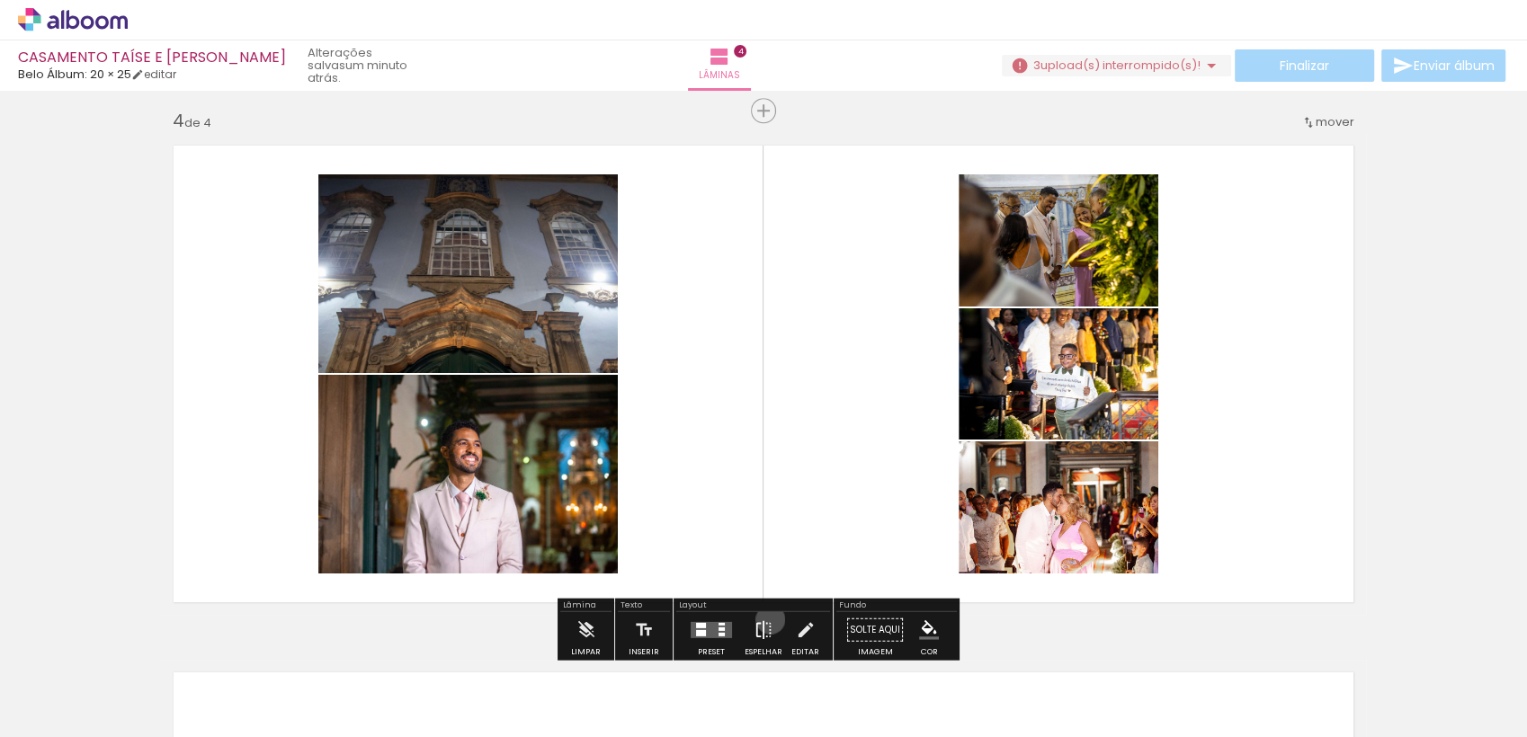
click at [766, 619] on iron-icon at bounding box center [764, 630] width 20 height 36
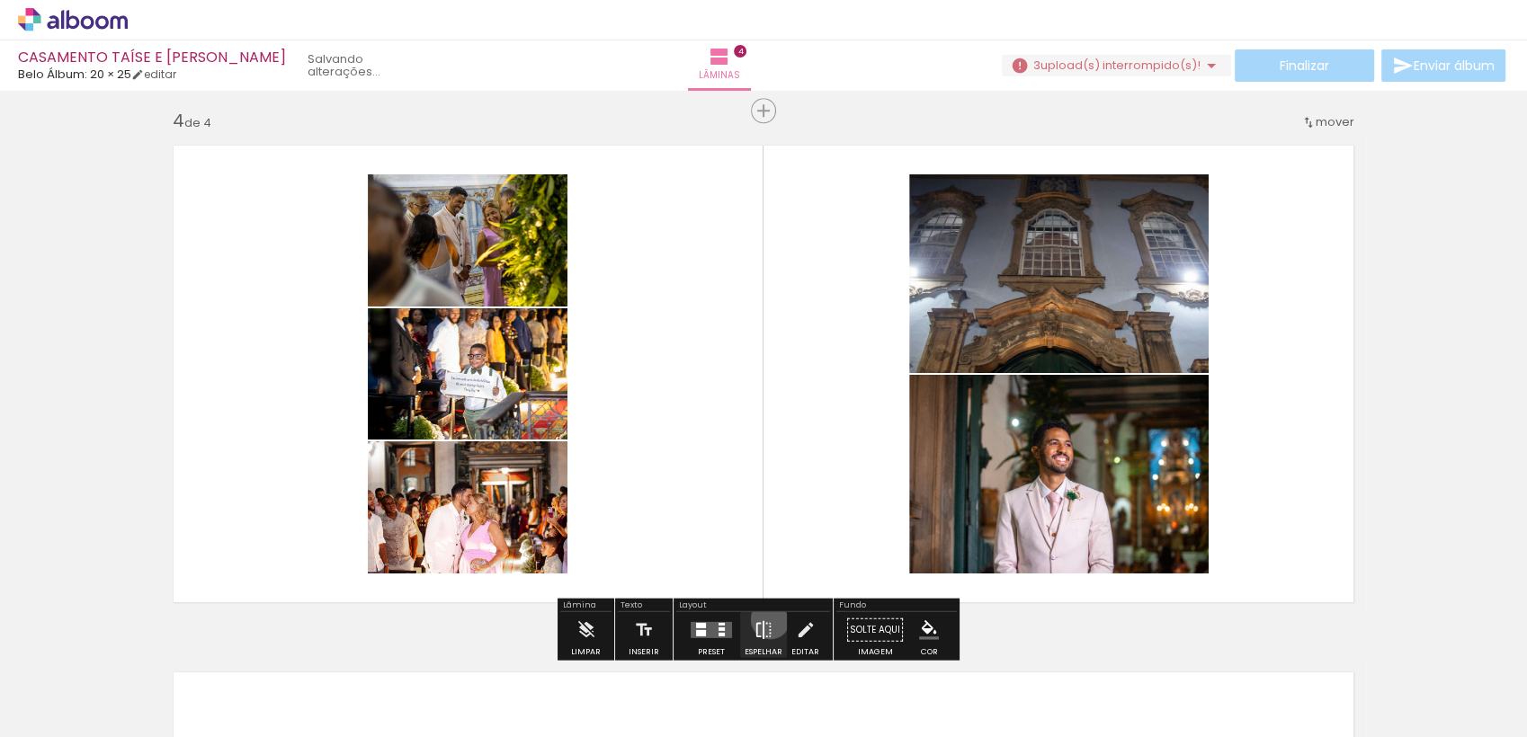
click at [766, 619] on iron-icon at bounding box center [764, 630] width 20 height 36
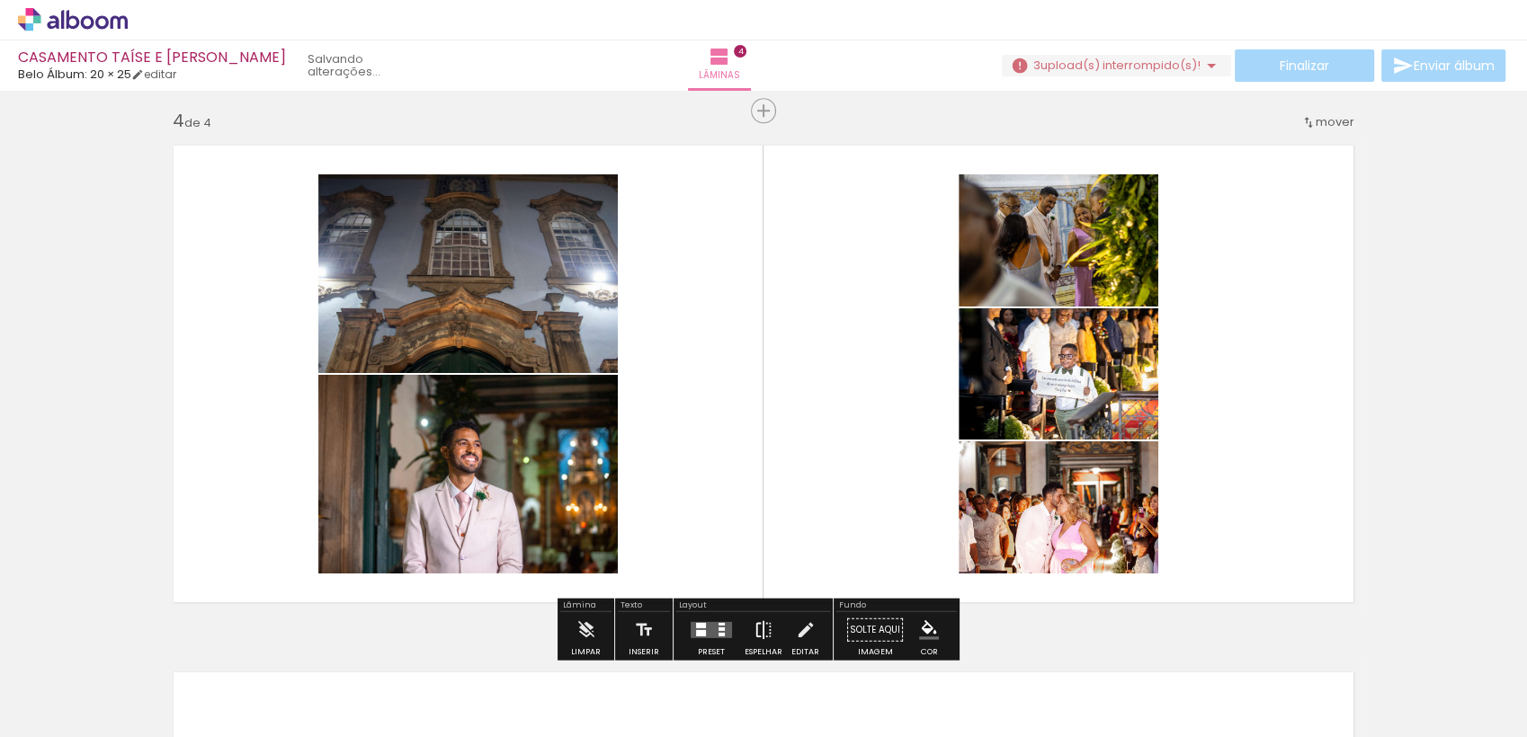
click at [761, 621] on iron-icon at bounding box center [764, 630] width 20 height 36
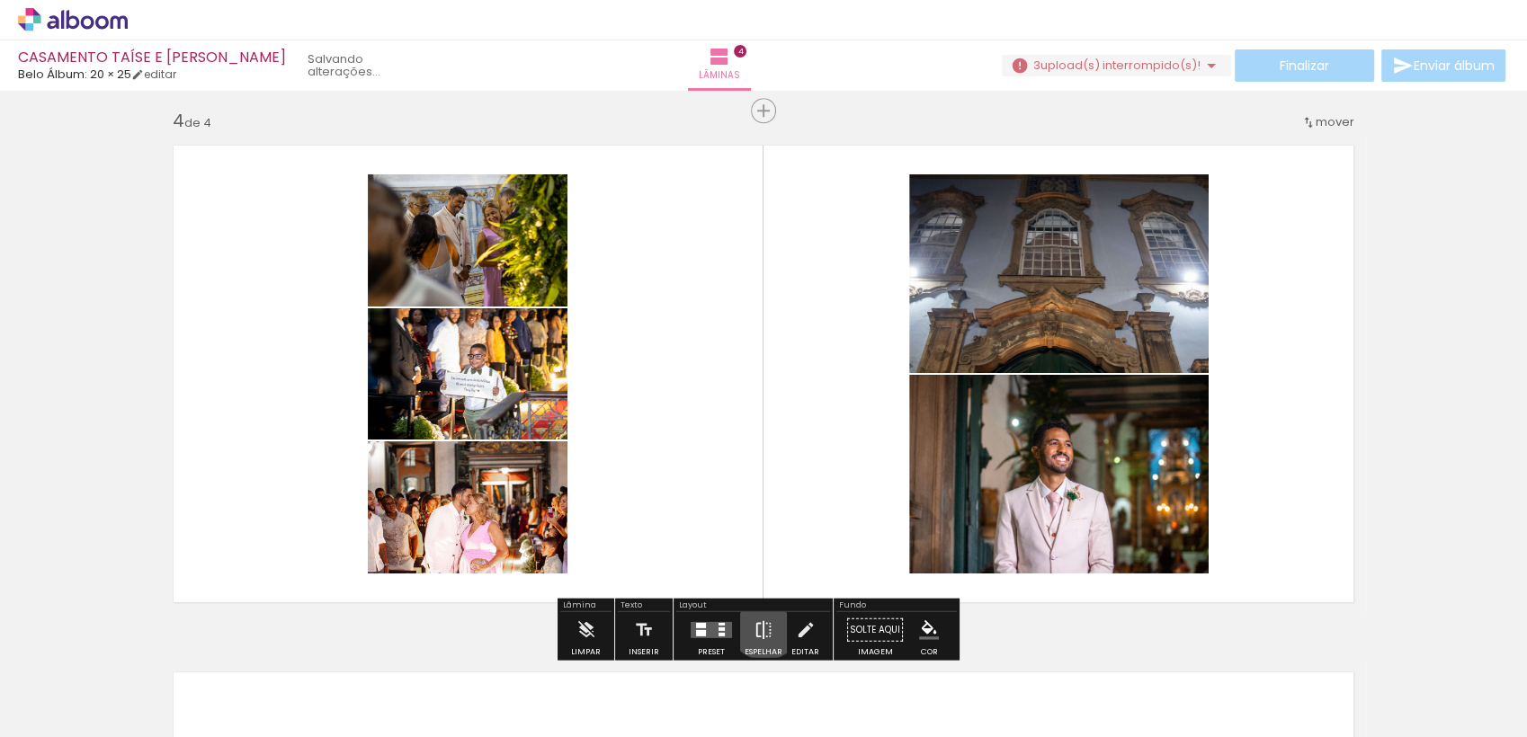
click at [761, 621] on iron-icon at bounding box center [764, 630] width 20 height 36
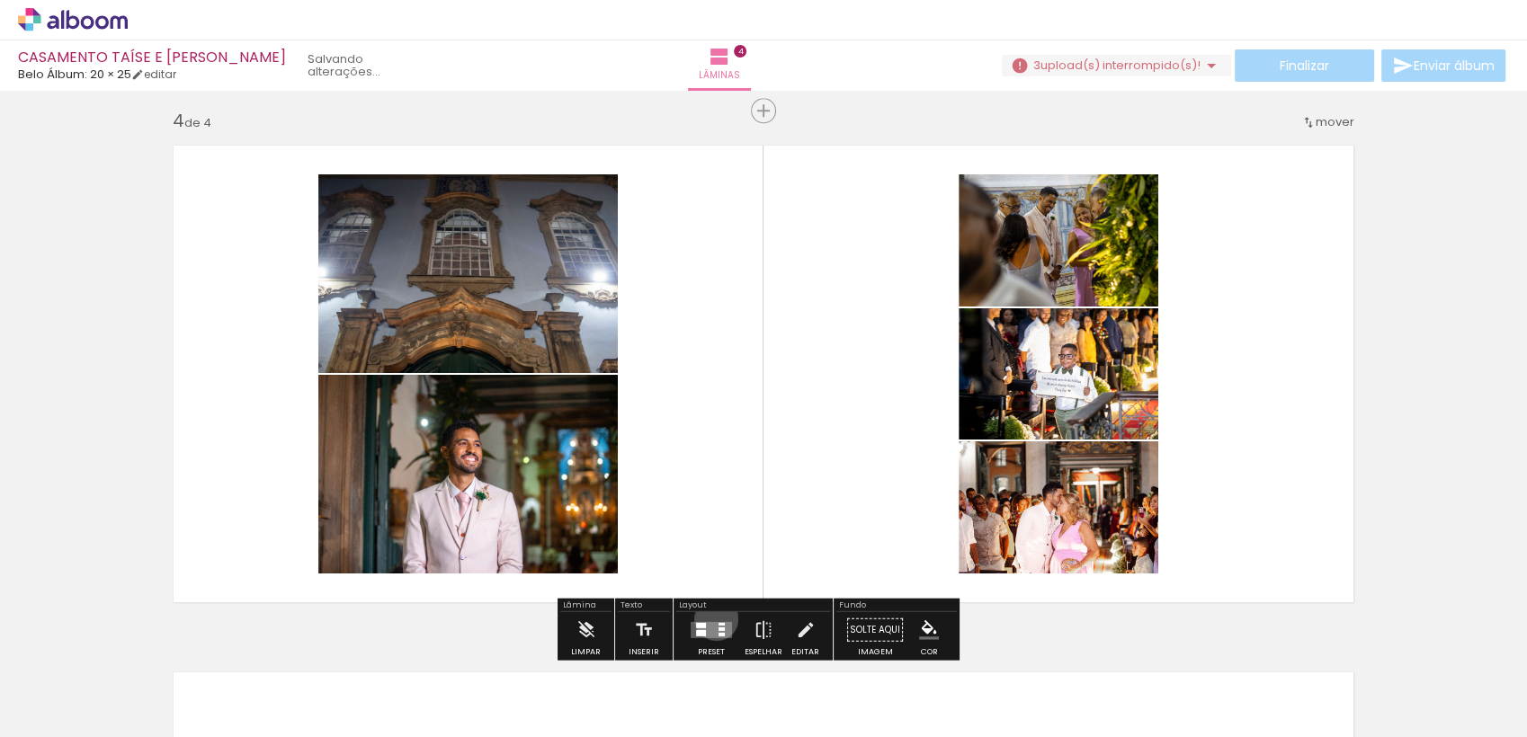
click at [712, 618] on div at bounding box center [711, 630] width 49 height 36
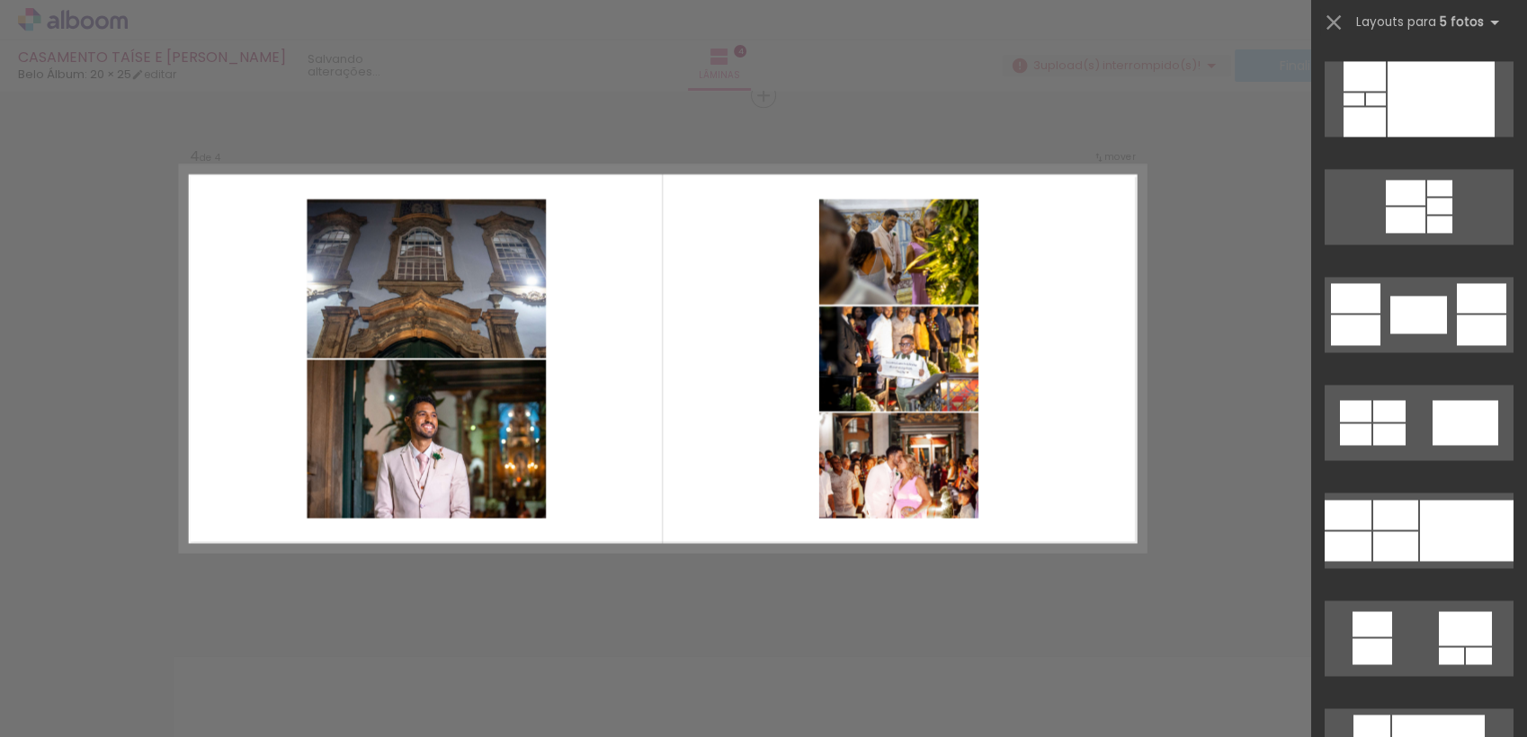
scroll to position [2880, 0]
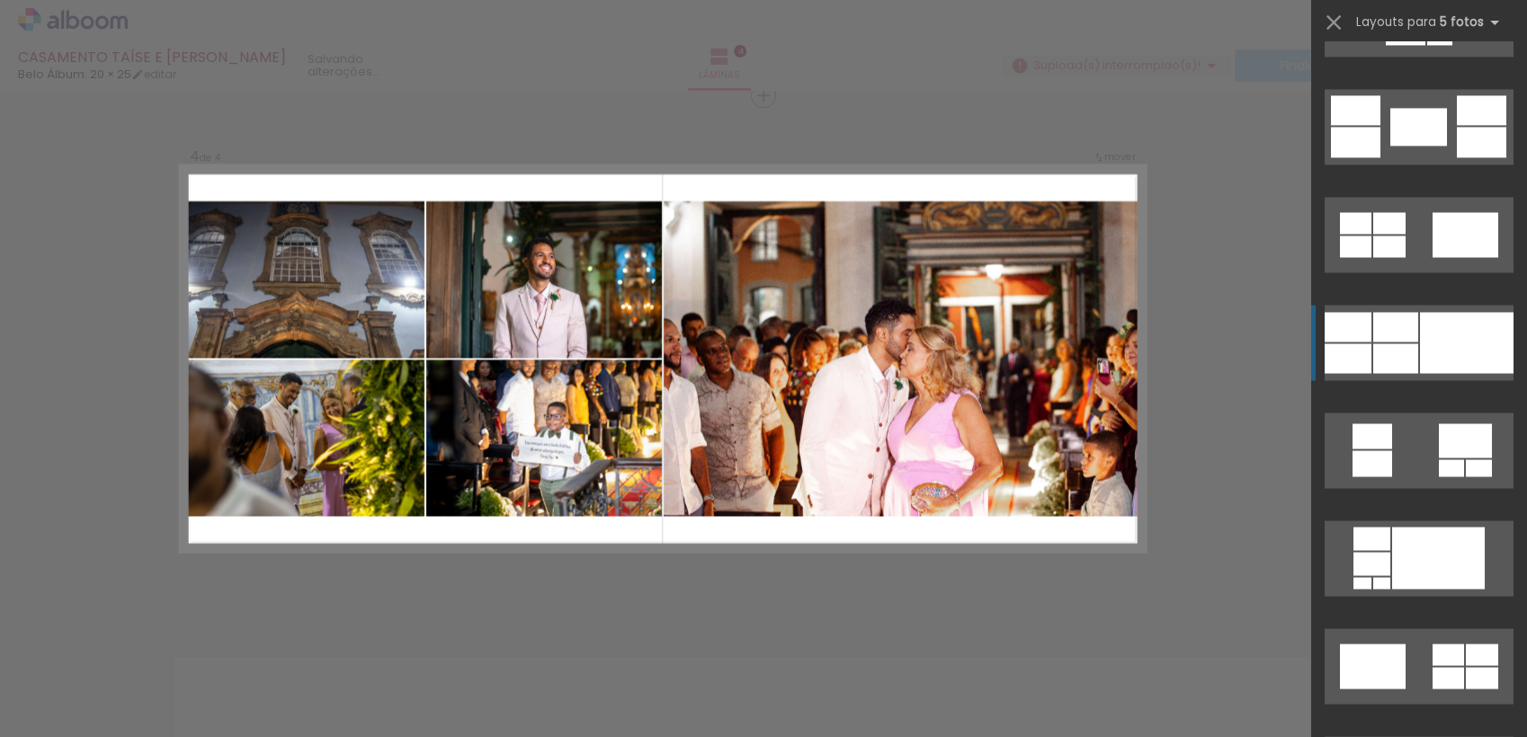
click at [1453, 344] on div at bounding box center [1467, 342] width 94 height 61
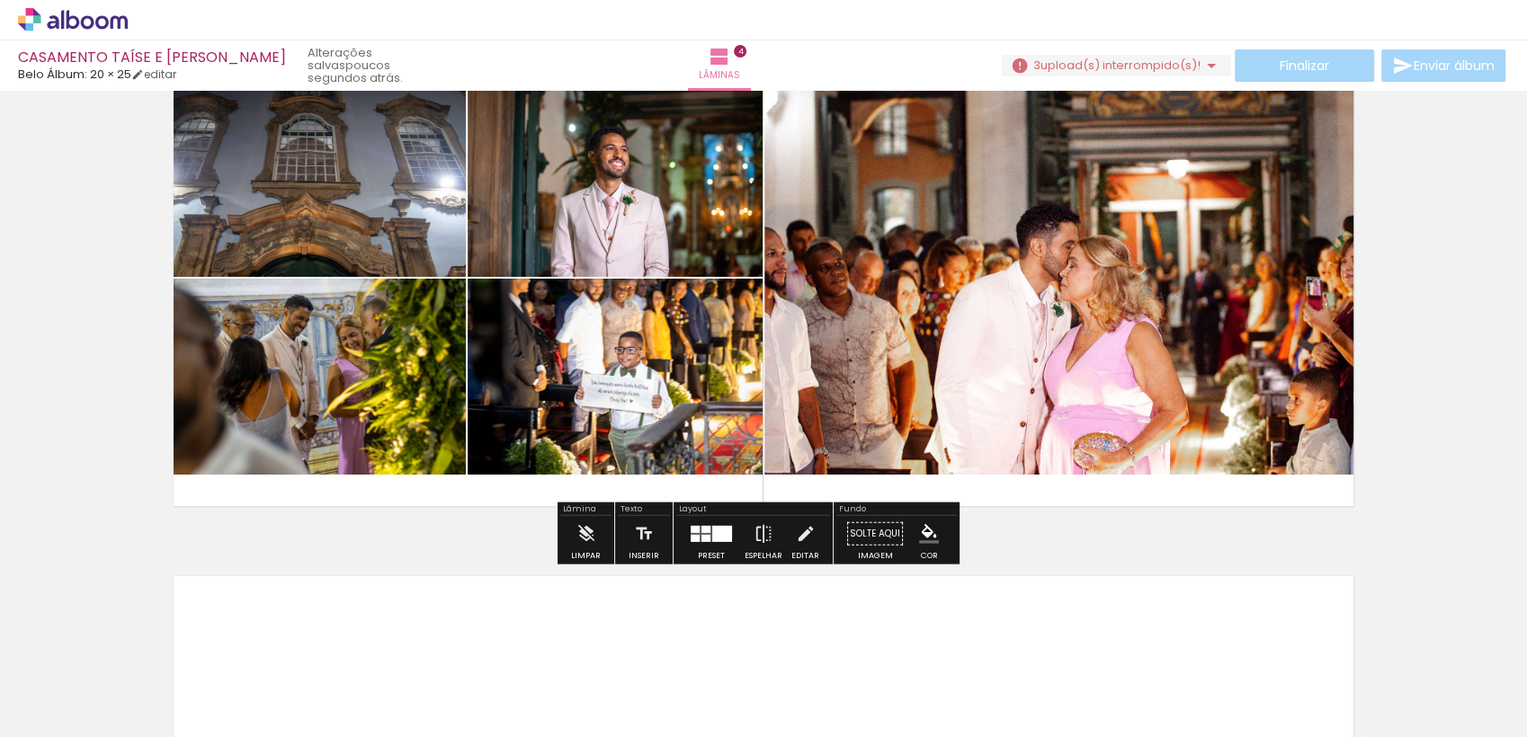
scroll to position [1710, 0]
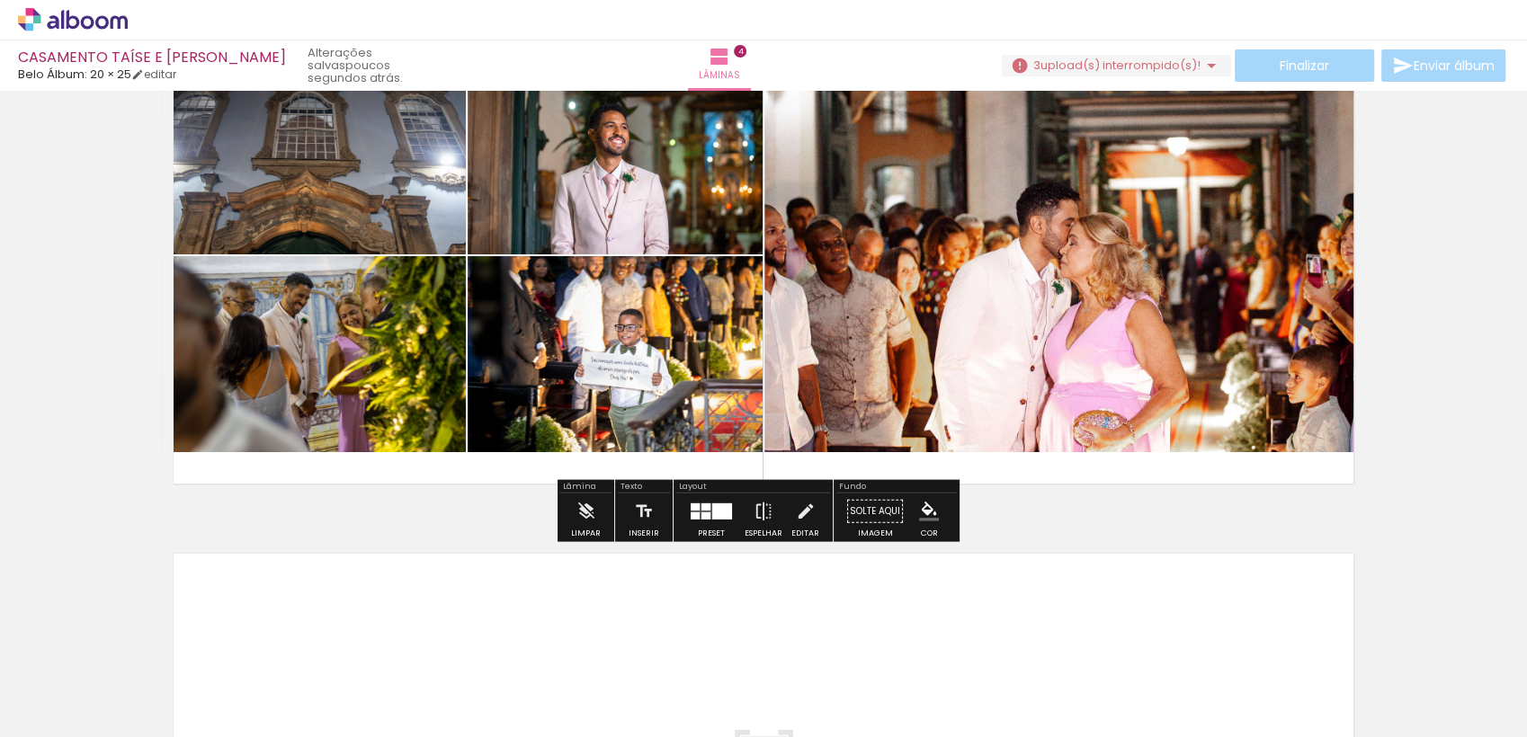
click at [90, 706] on span "Adicionar Fotos" at bounding box center [64, 713] width 54 height 20
click at [0, 0] on input "file" at bounding box center [0, 0] width 0 height 0
click at [76, 691] on div at bounding box center [57, 692] width 83 height 2
click at [0, 0] on slot "Não utilizadas" at bounding box center [0, 0] width 0 height 0
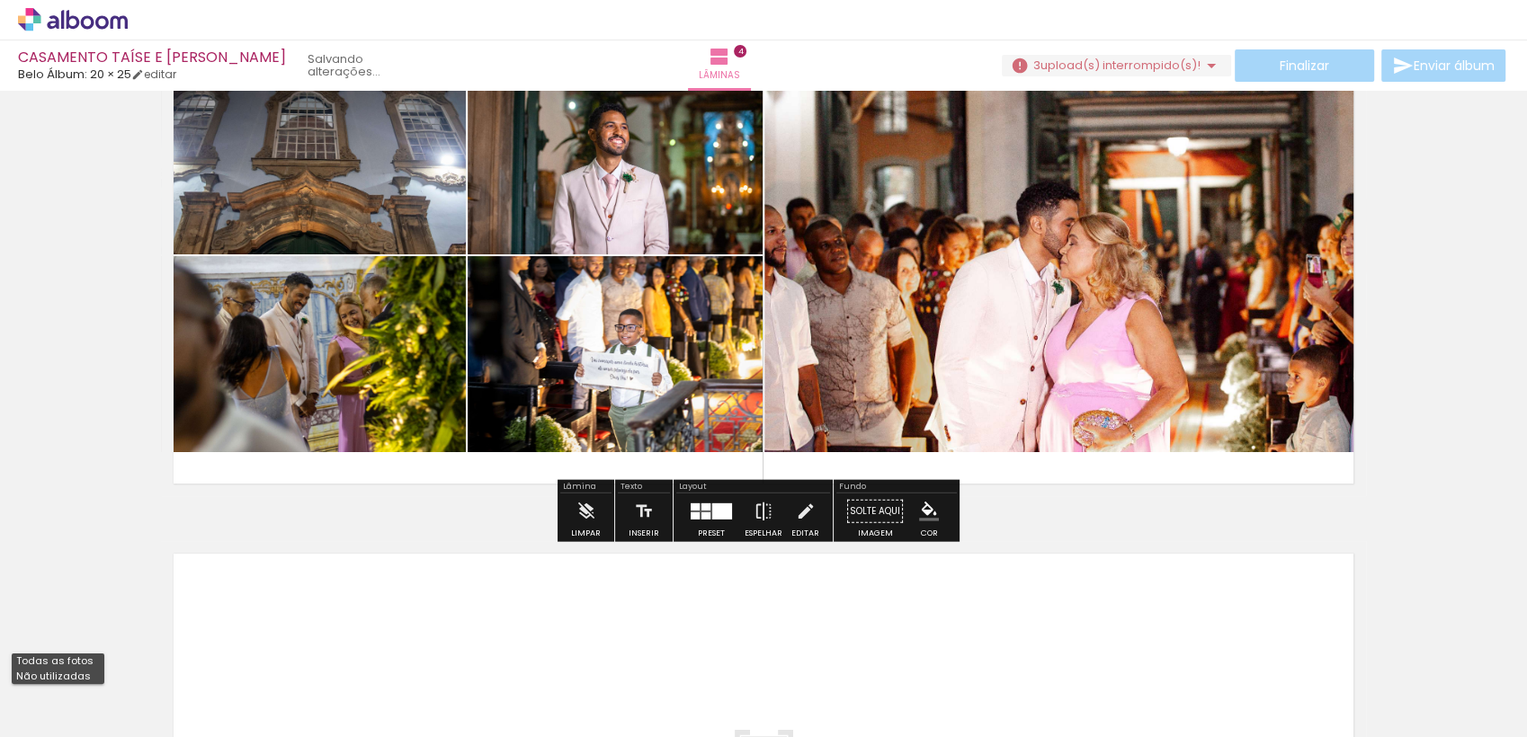
type input "Não utilizadas"
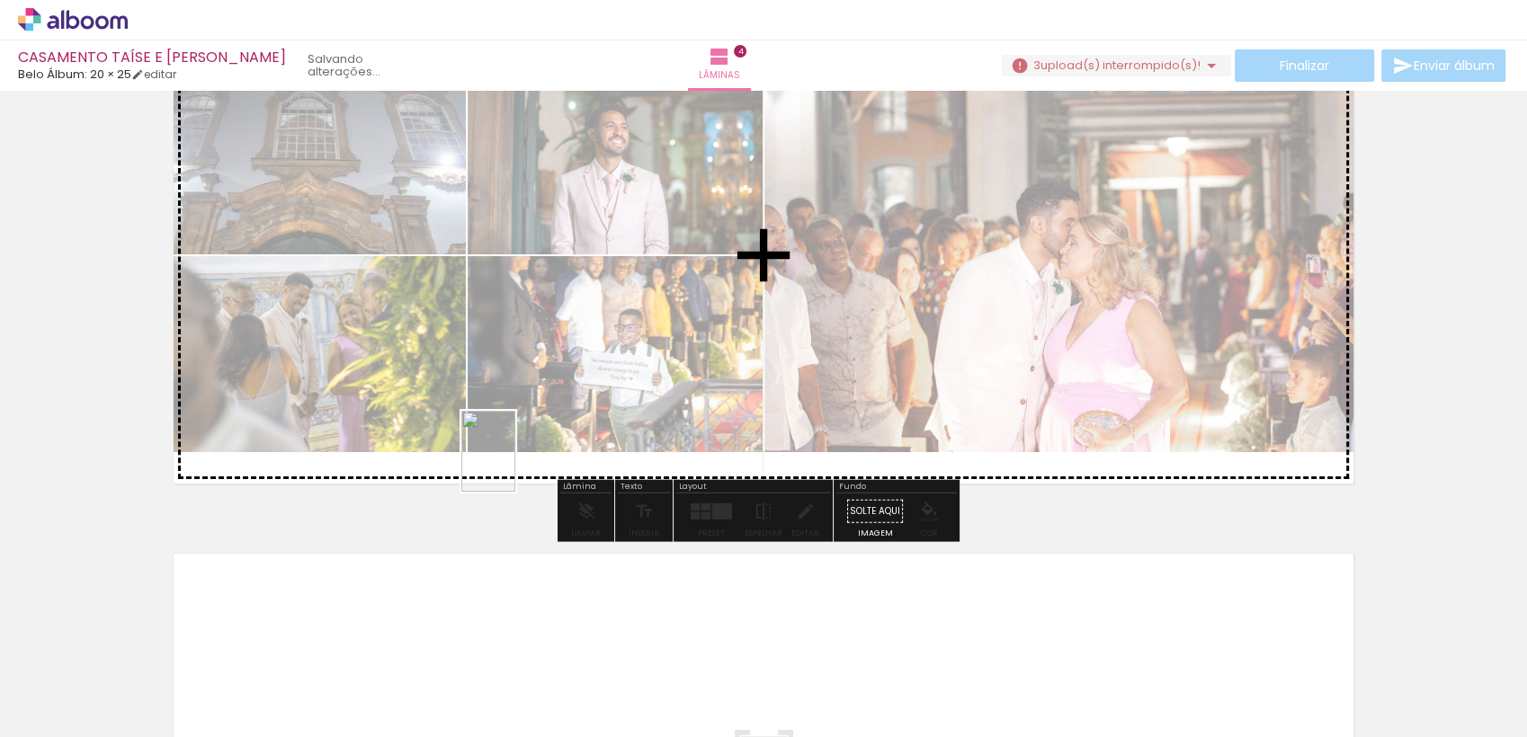
drag, startPoint x: 483, startPoint y: 688, endPoint x: 547, endPoint y: 565, distance: 138.8
click at [526, 402] on quentale-workspace at bounding box center [763, 368] width 1527 height 737
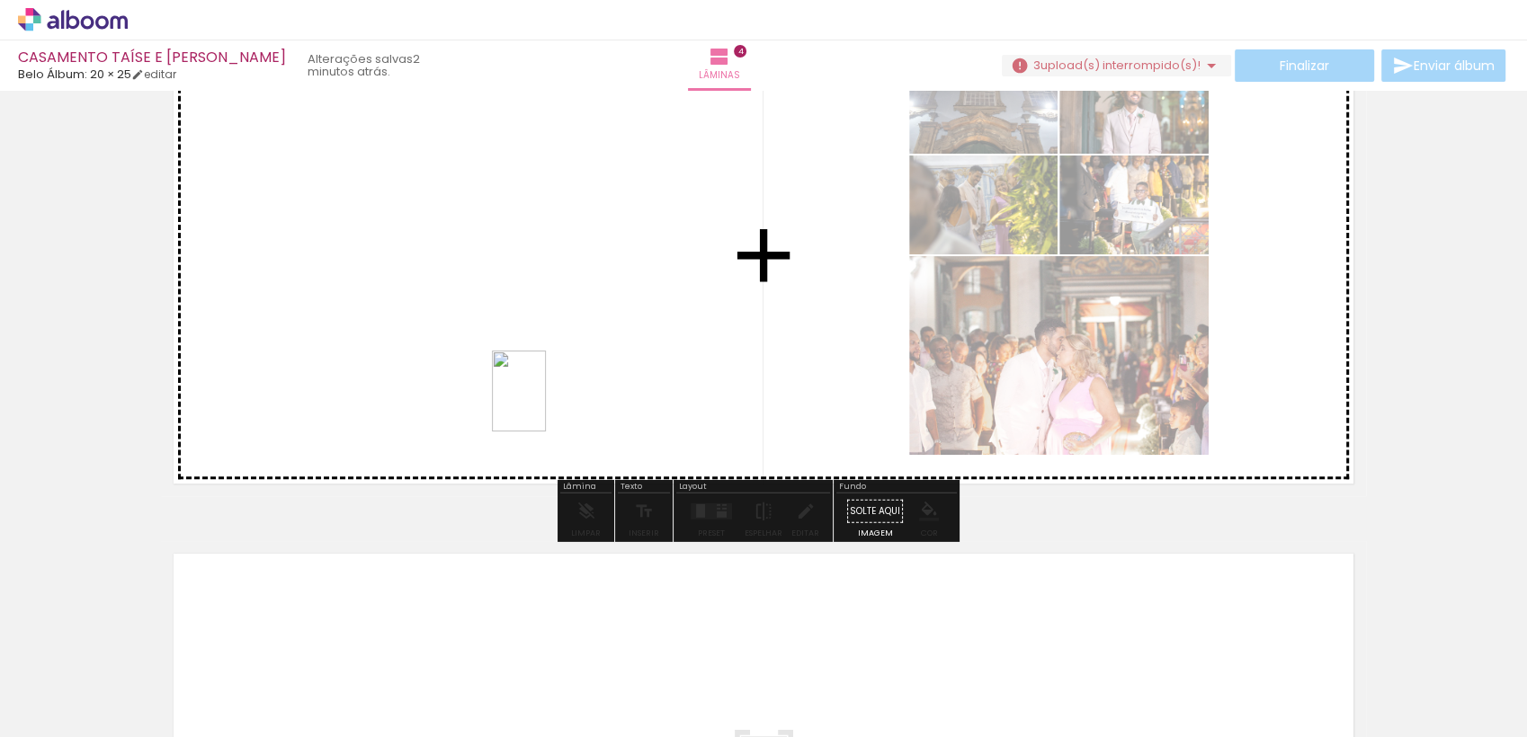
drag, startPoint x: 487, startPoint y: 696, endPoint x: 546, endPoint y: 405, distance: 297.4
click at [546, 405] on quentale-workspace at bounding box center [763, 368] width 1527 height 737
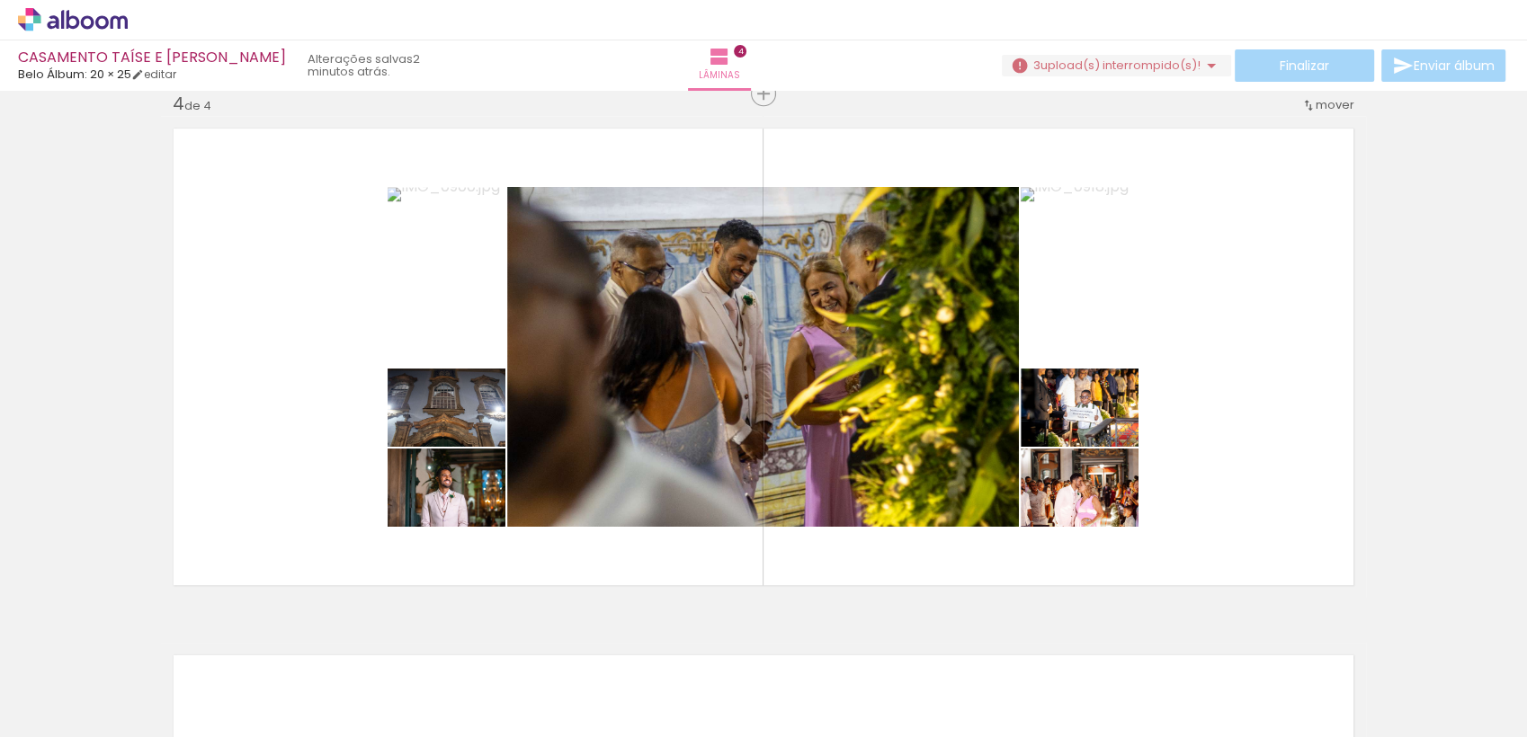
scroll to position [1590, 0]
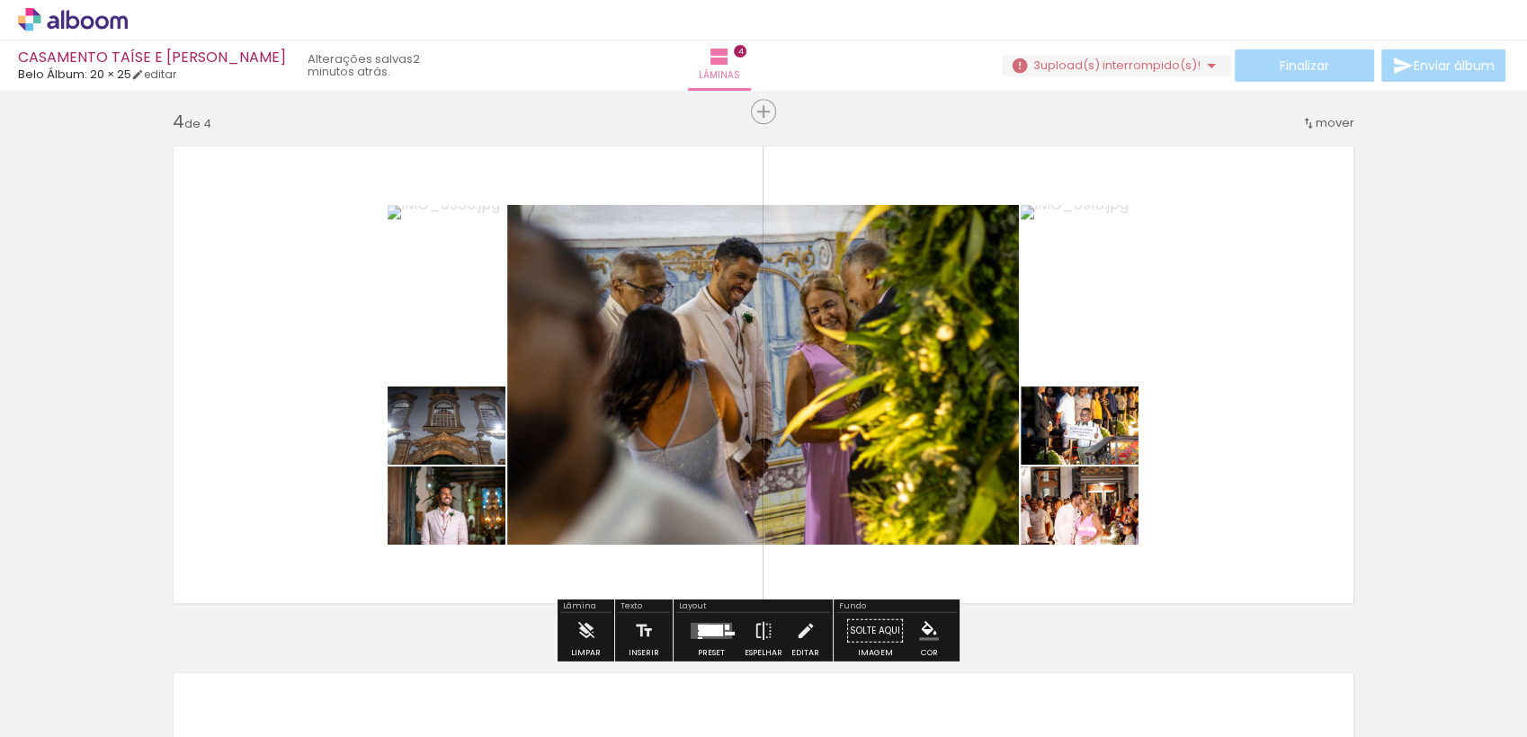
click at [702, 623] on quentale-layouter at bounding box center [711, 631] width 41 height 16
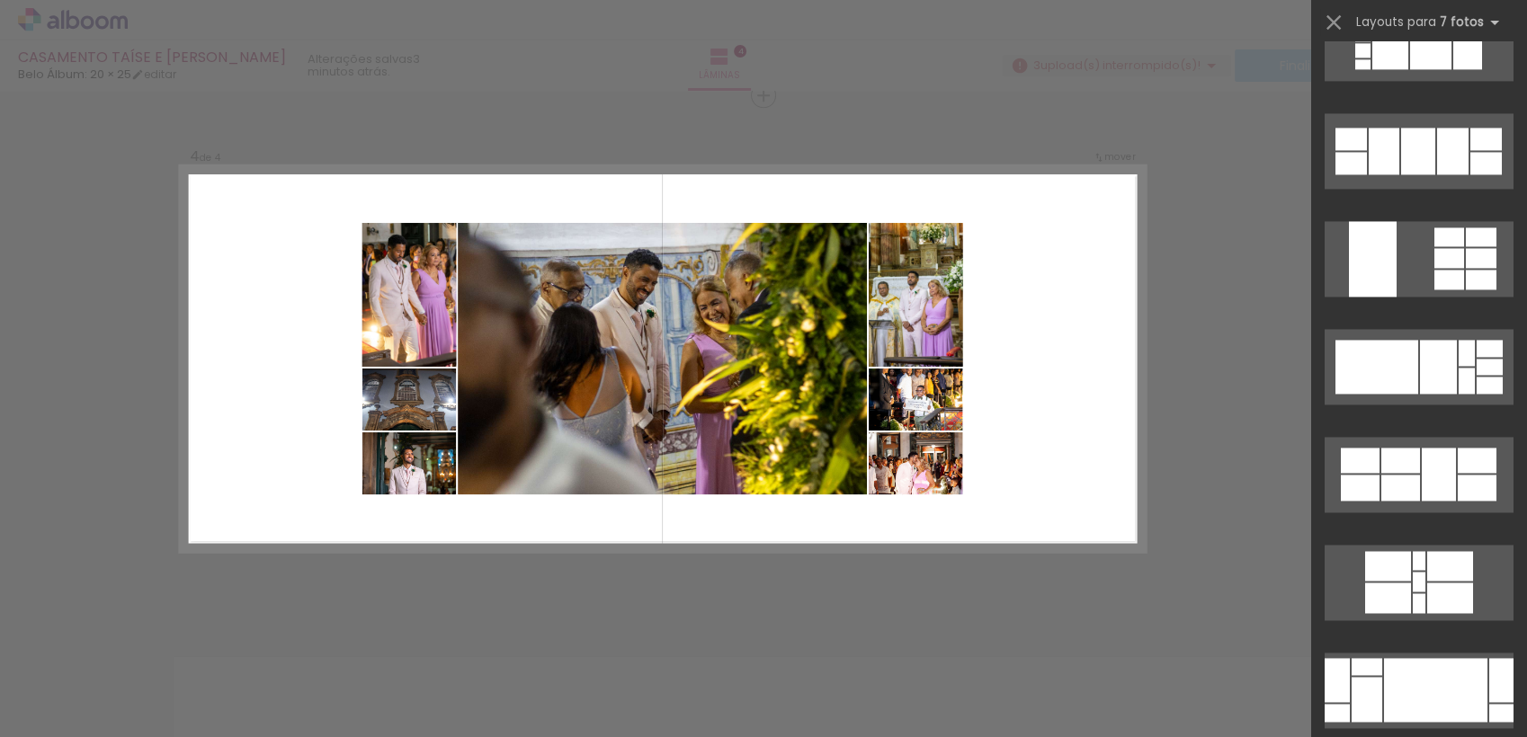
scroll to position [2558, 0]
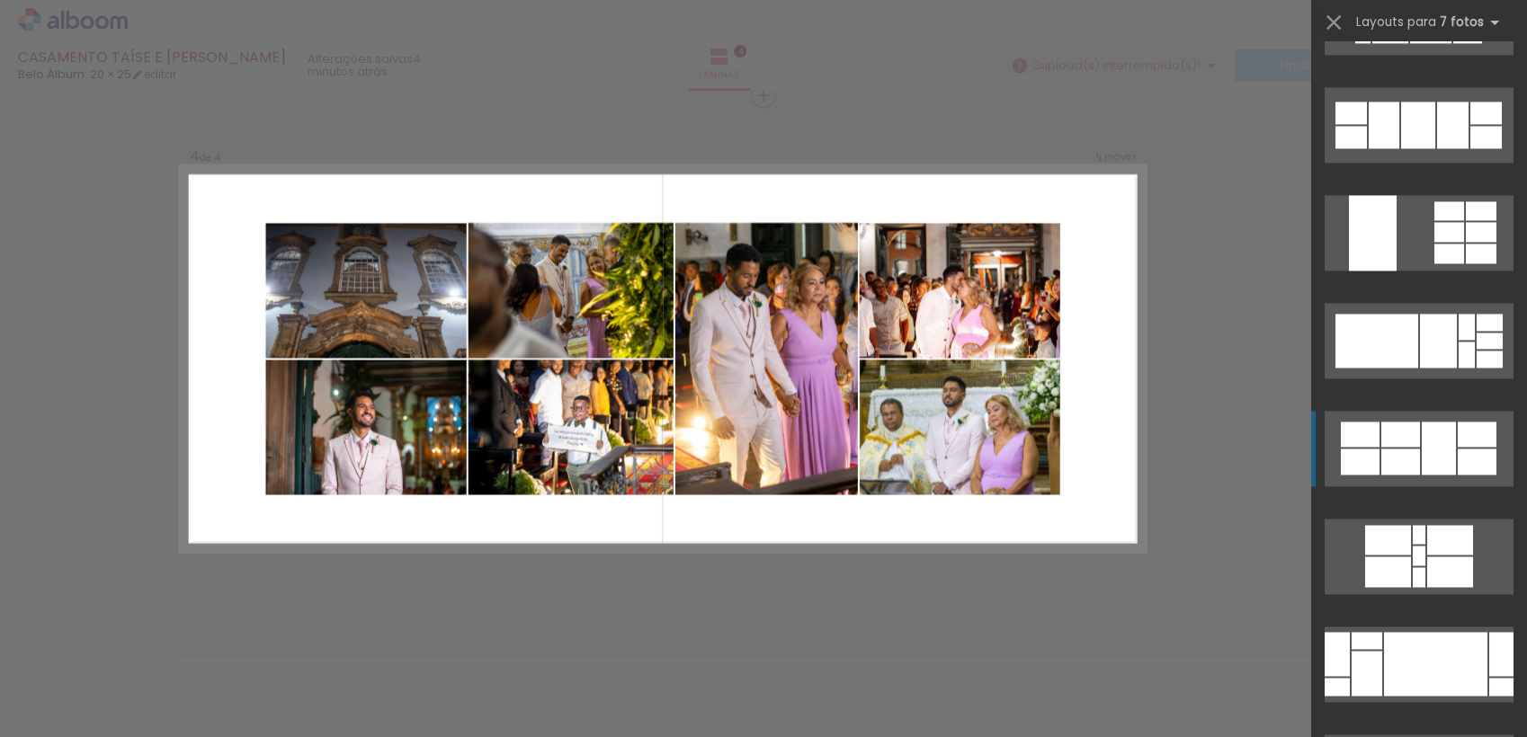
click at [1422, 445] on div at bounding box center [1439, 448] width 34 height 53
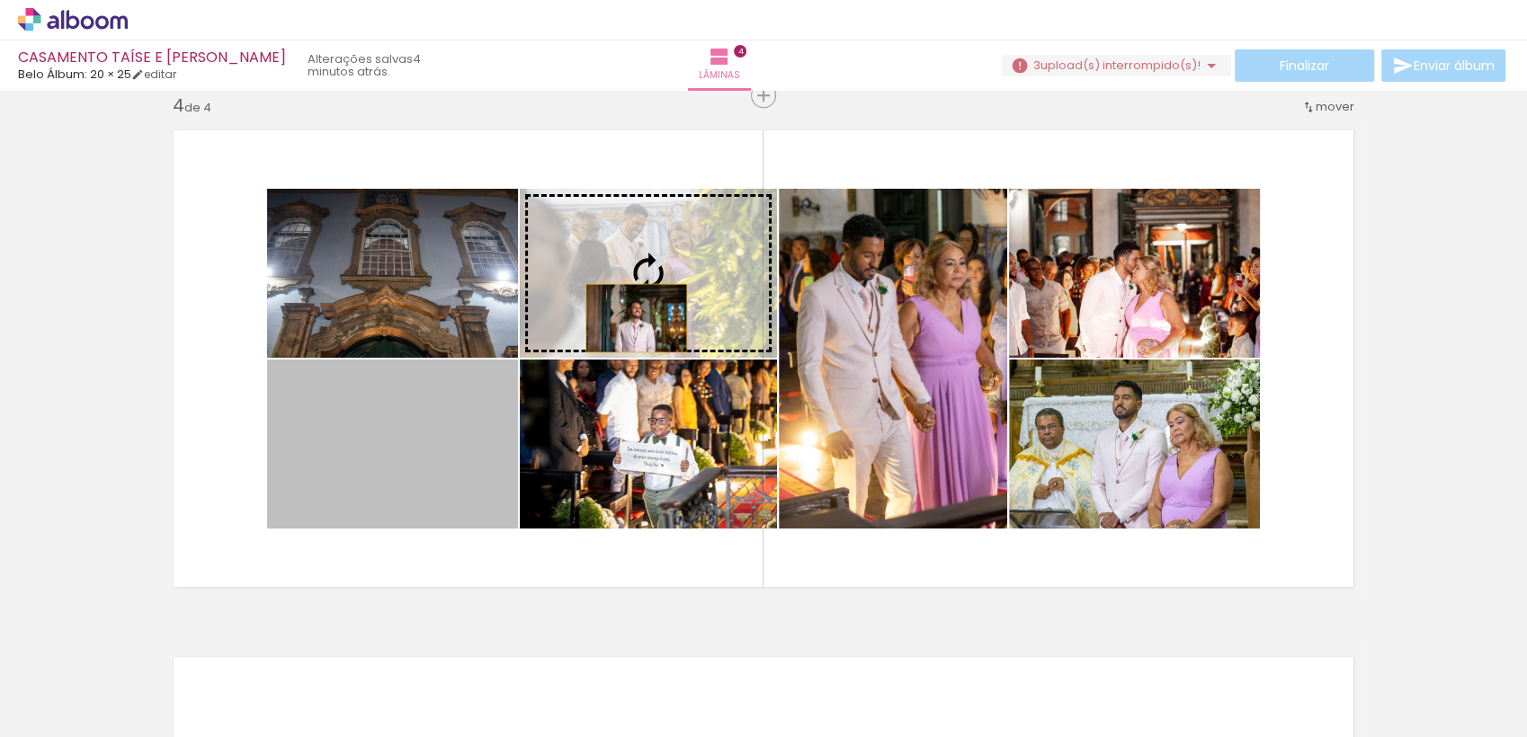
drag, startPoint x: 370, startPoint y: 495, endPoint x: 629, endPoint y: 309, distance: 318.4
click at [0, 0] on slot at bounding box center [0, 0] width 0 height 0
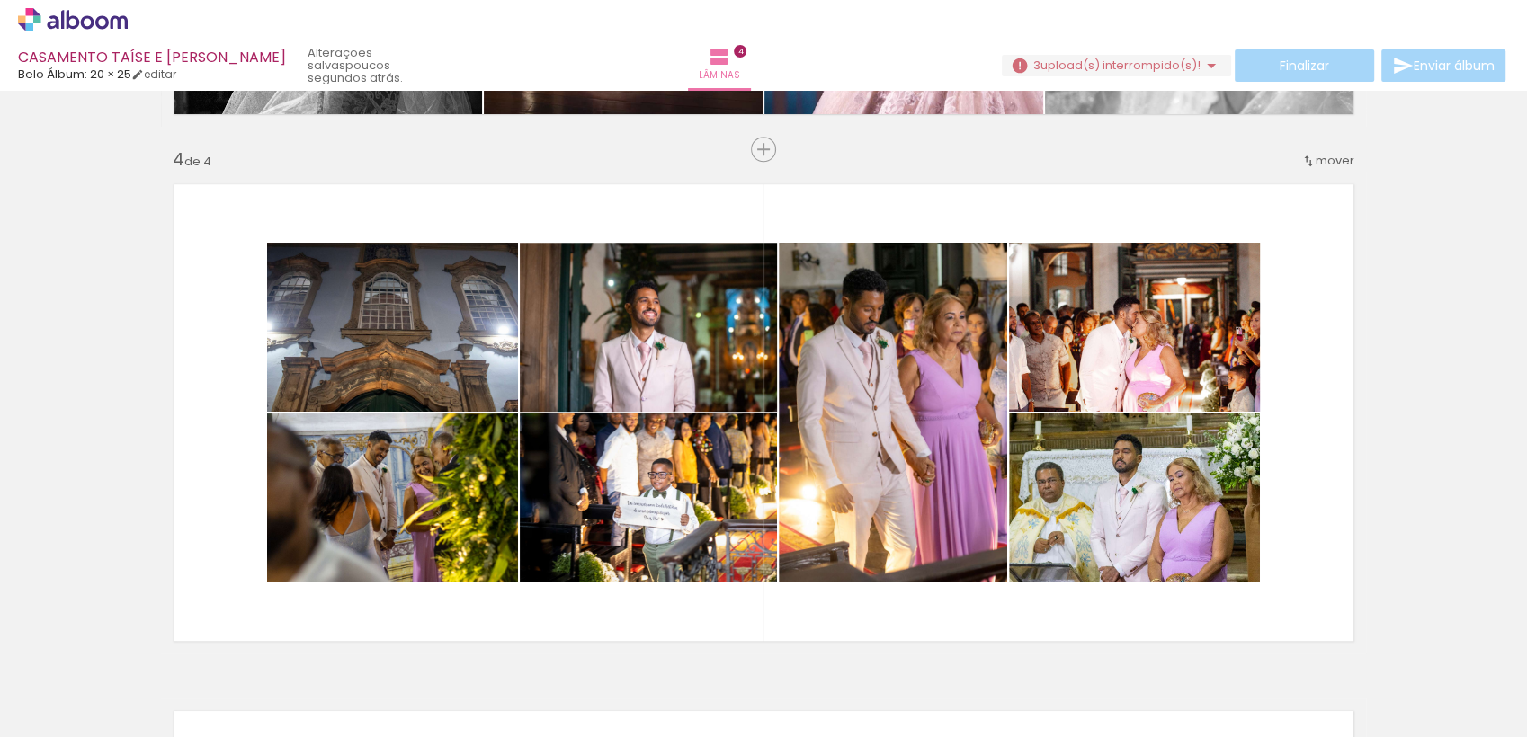
scroll to position [1537, 0]
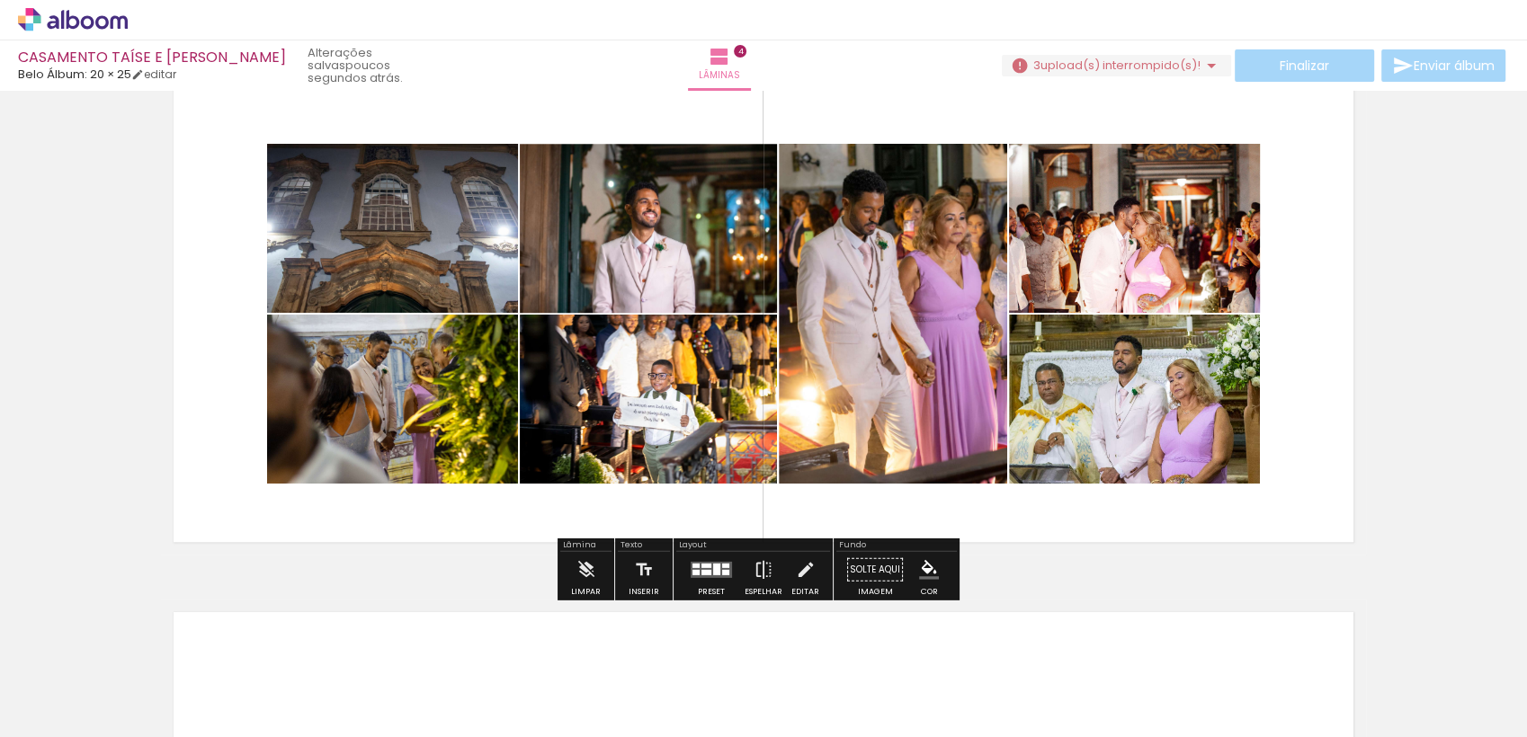
scroll to position [1682, 0]
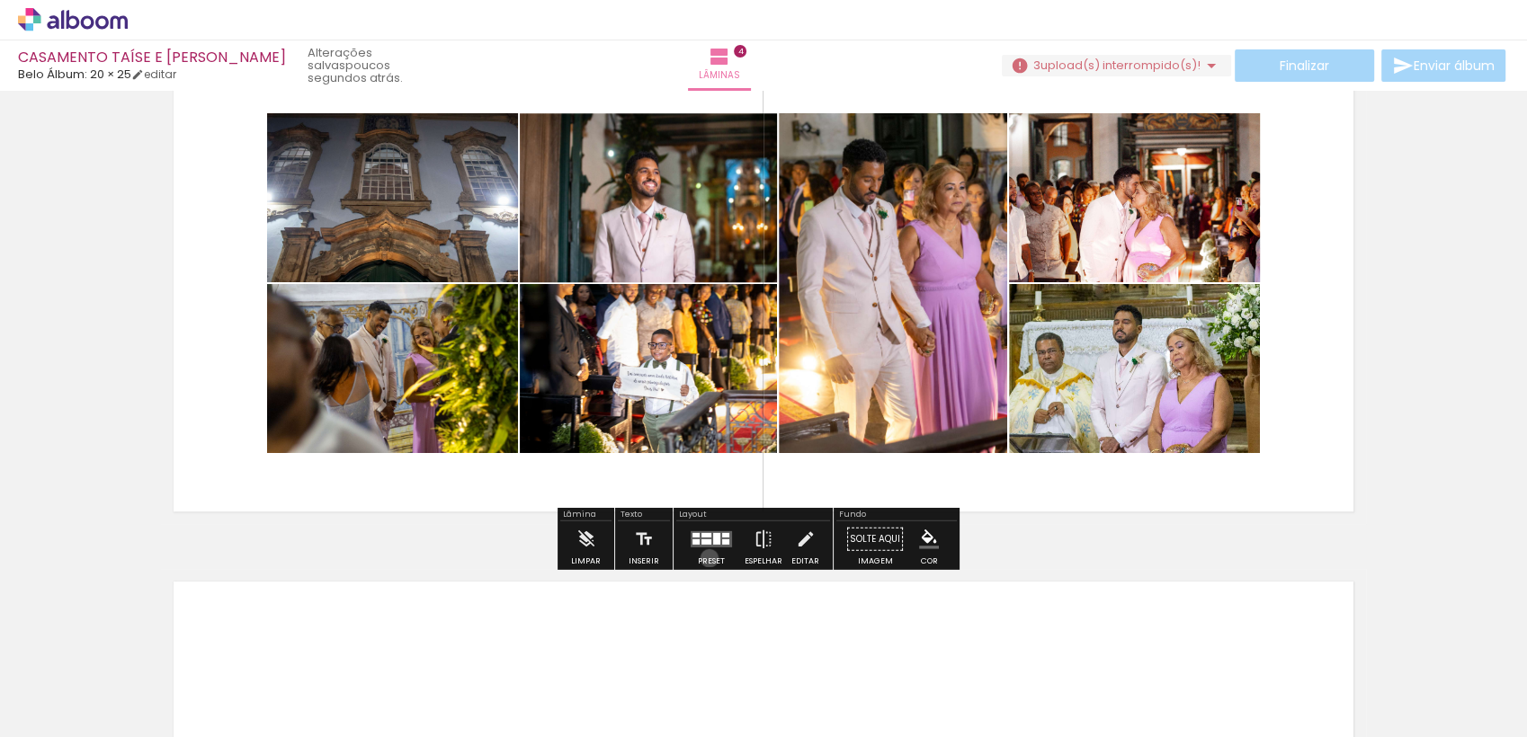
click at [705, 558] on div "Preset" at bounding box center [711, 562] width 27 height 8
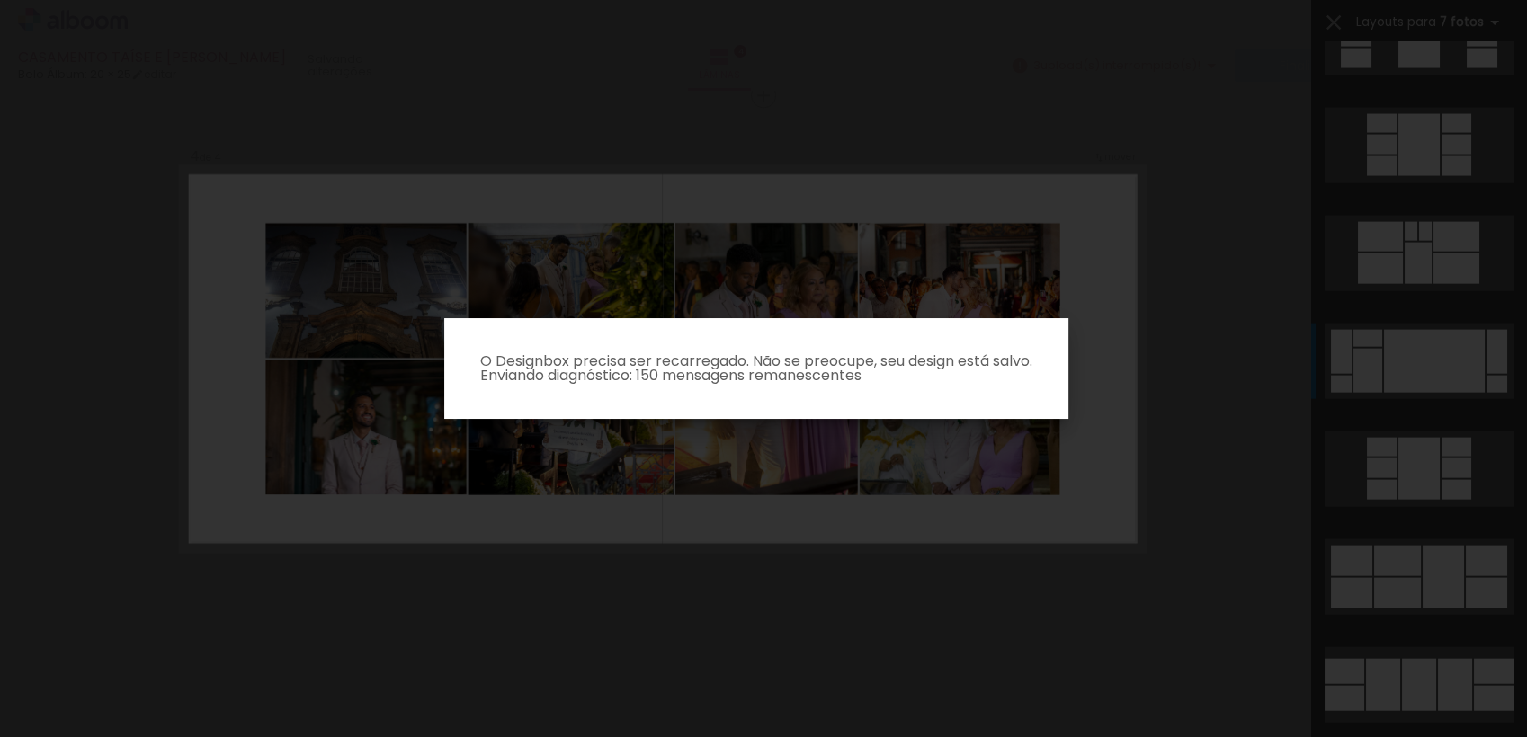
scroll to position [2914, 0]
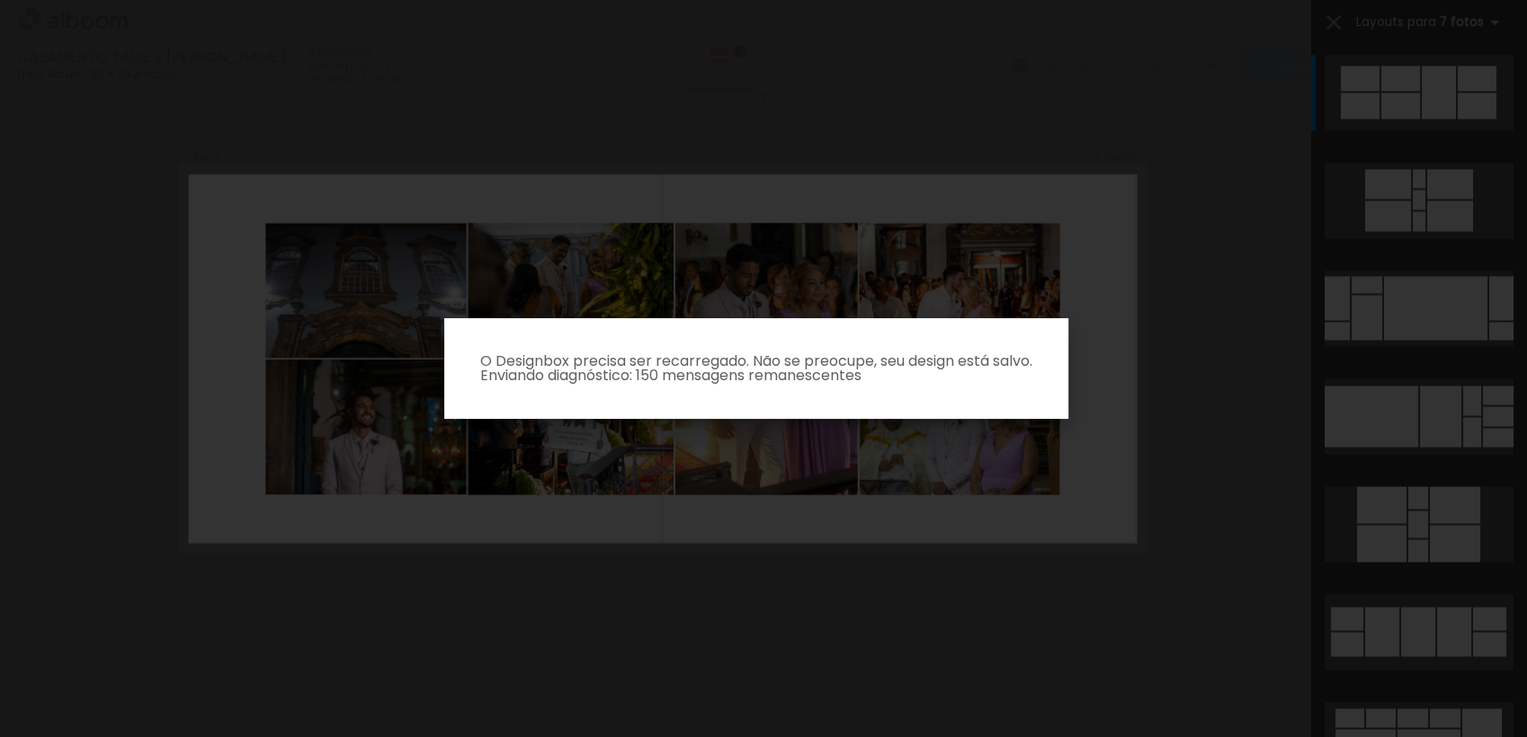
click at [1433, 603] on iron-overlay-backdrop at bounding box center [763, 368] width 1527 height 737
click at [1166, 603] on iron-overlay-backdrop at bounding box center [763, 368] width 1527 height 737
